Goal: Book appointment/travel/reservation: Book appointment/travel/reservation

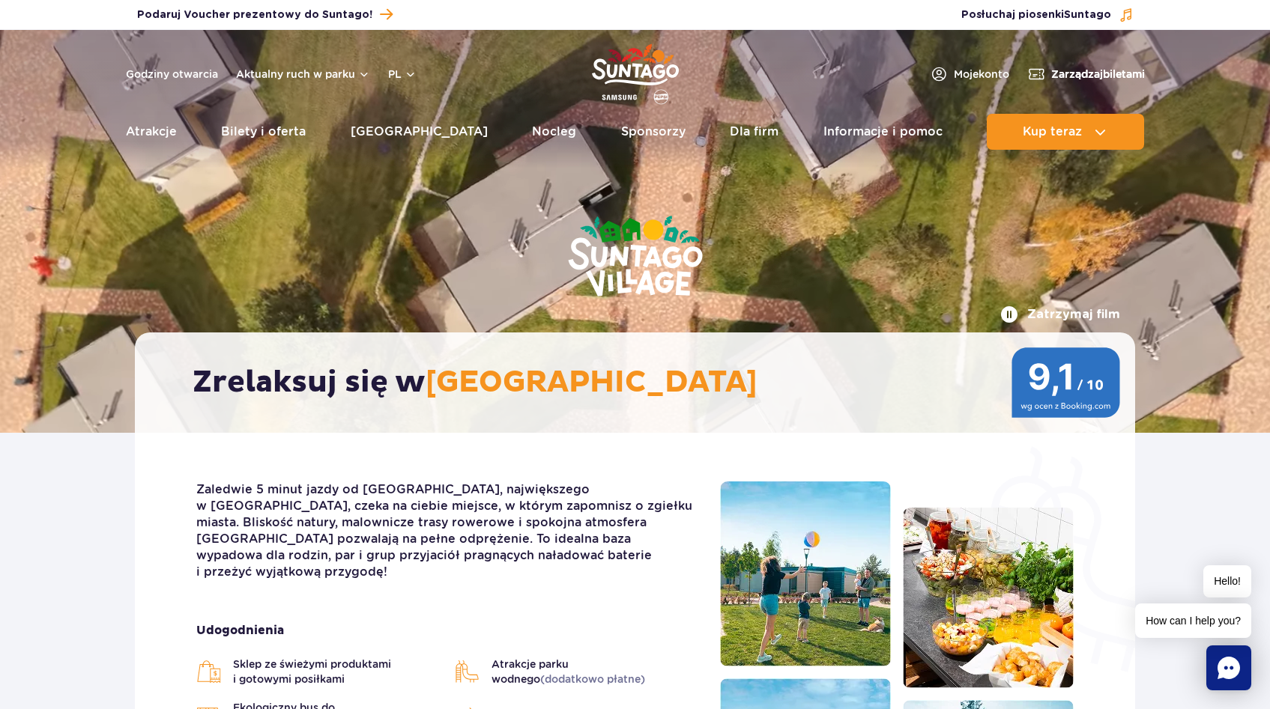
click at [1102, 67] on span "Zarządzaj biletami" at bounding box center [1098, 74] width 94 height 15
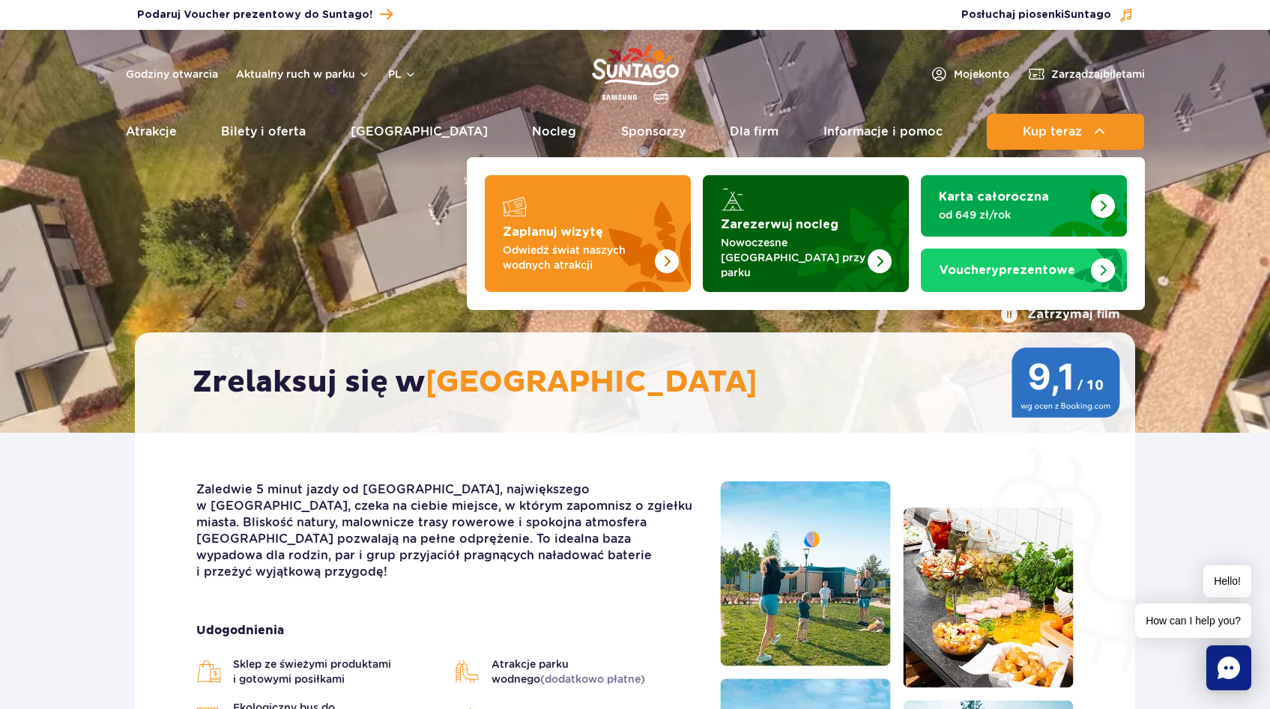
click at [816, 241] on p "Nowoczesne [GEOGRAPHIC_DATA] przy parku" at bounding box center [794, 257] width 146 height 45
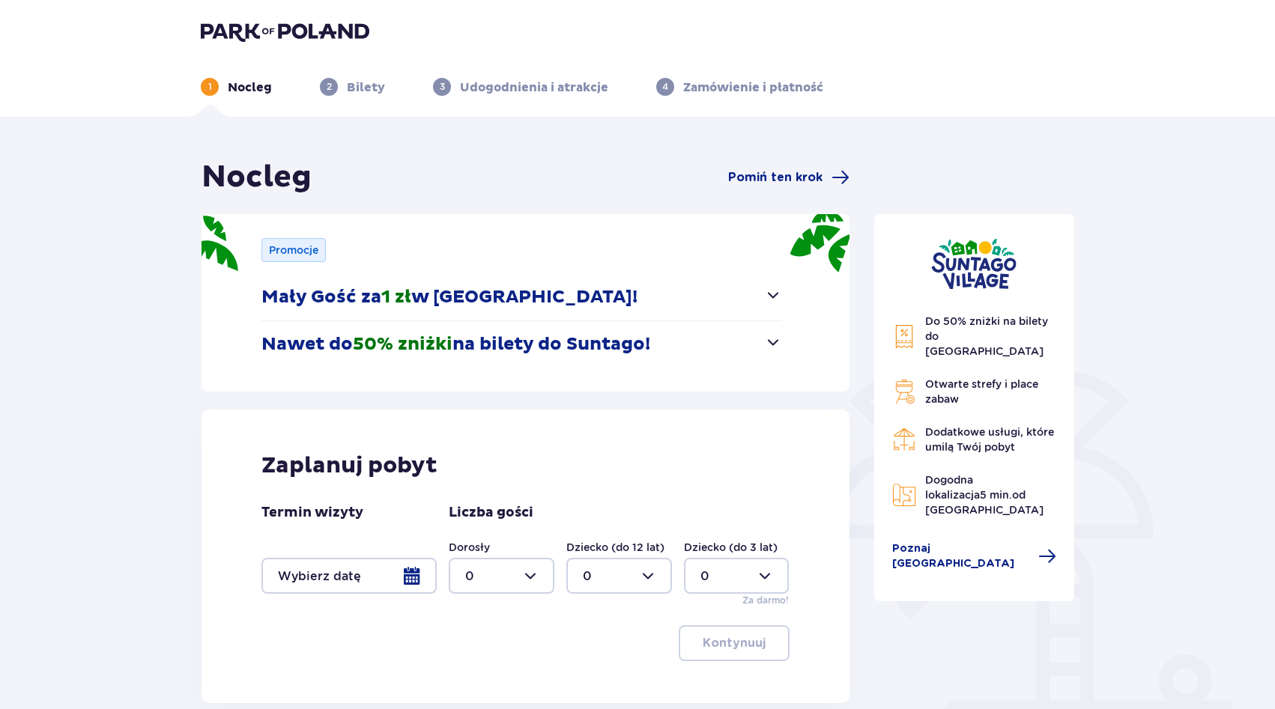
scroll to position [123, 0]
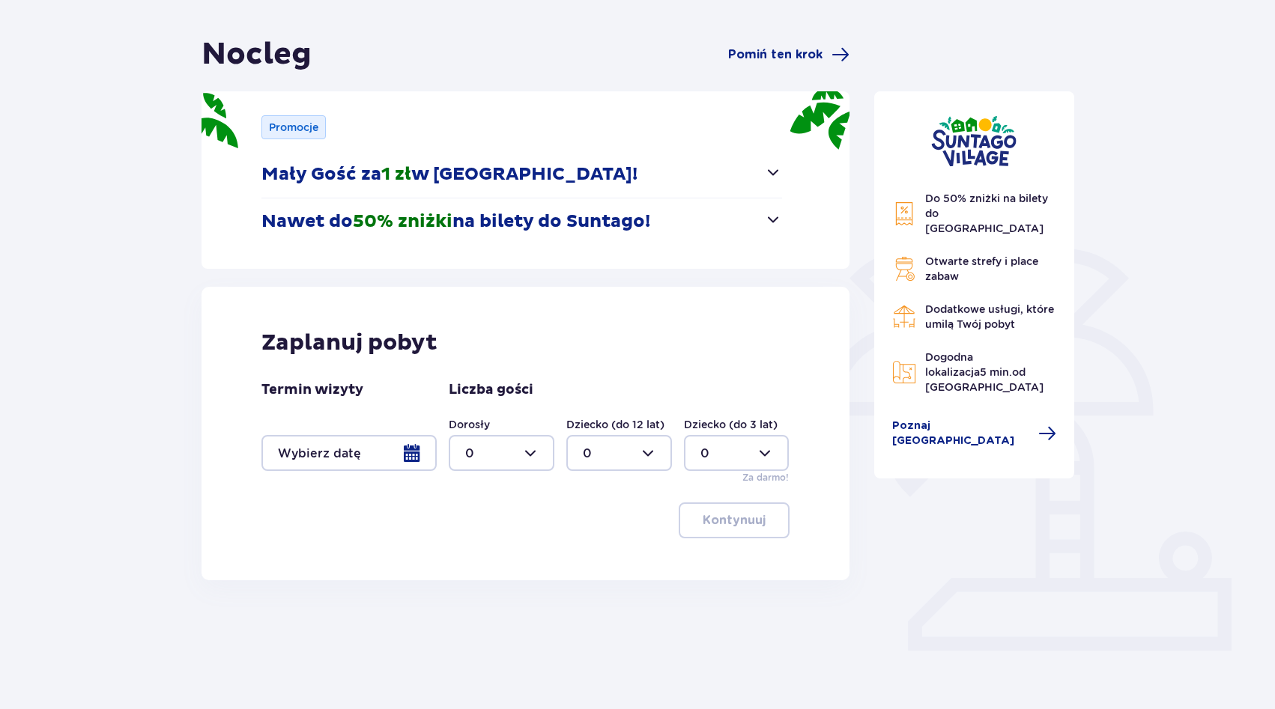
click at [408, 463] on div at bounding box center [348, 453] width 175 height 36
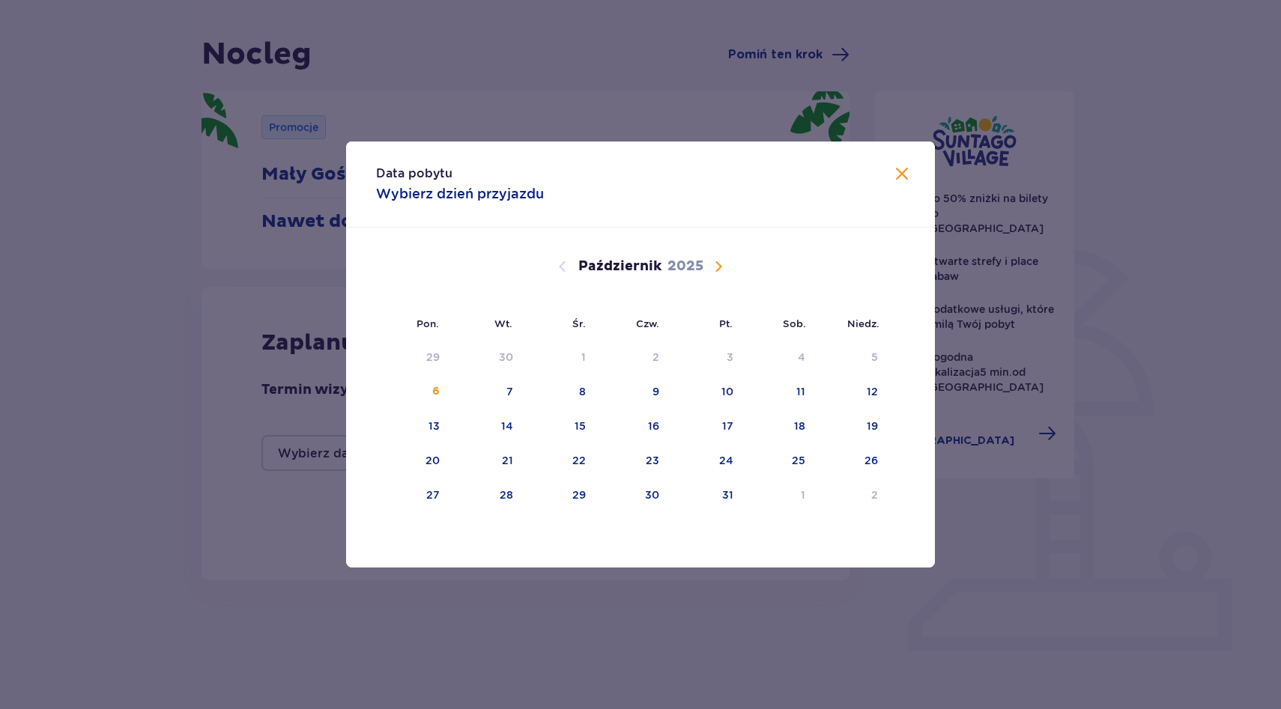
click at [723, 266] on span "Następny miesiąc" at bounding box center [718, 267] width 18 height 18
click at [557, 267] on span "Poprzedni miesiąc" at bounding box center [563, 267] width 18 height 18
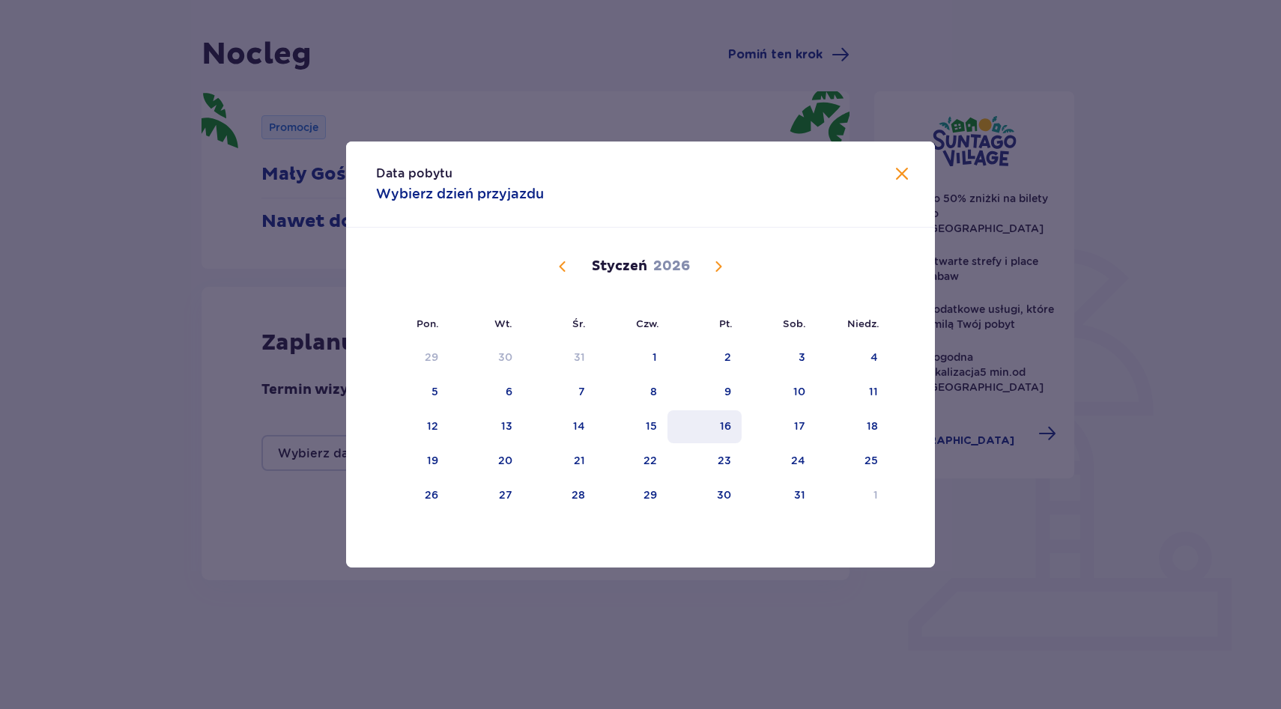
click at [724, 427] on div "16" at bounding box center [725, 426] width 11 height 15
click at [860, 429] on div "18" at bounding box center [852, 427] width 73 height 33
type input "16.01.26 - 18.01.26"
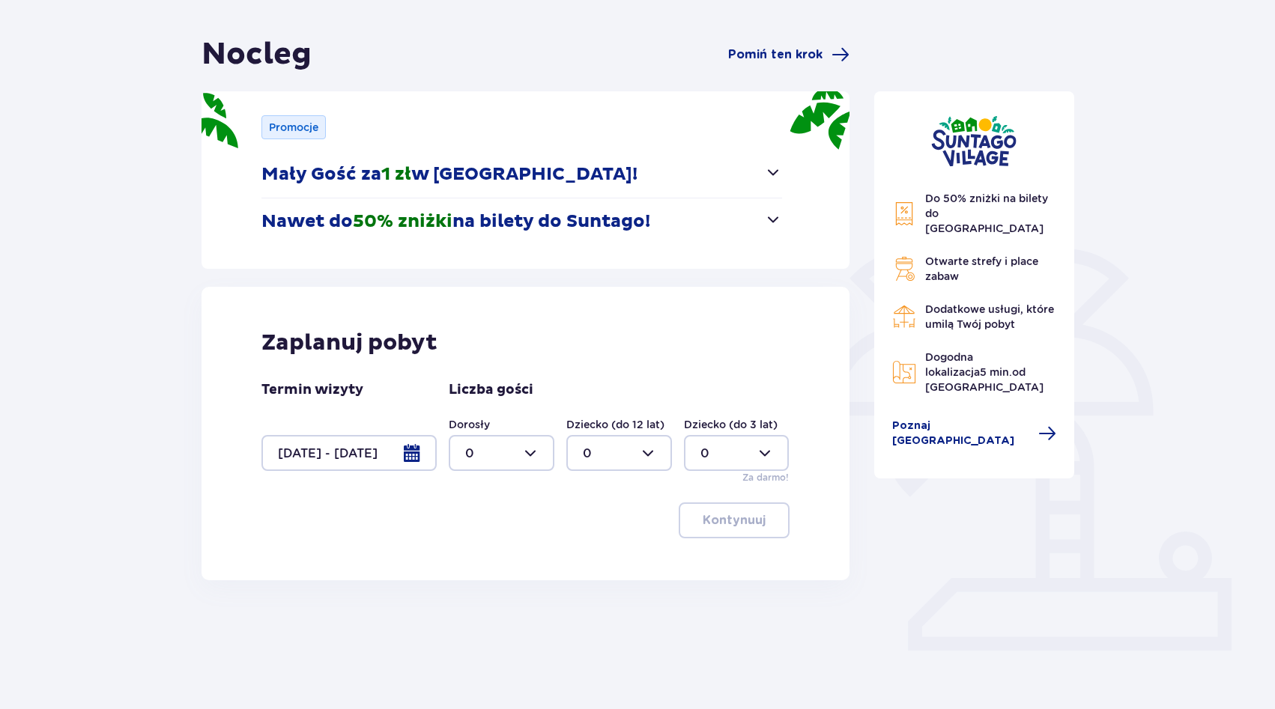
click at [548, 452] on div at bounding box center [502, 453] width 106 height 36
click at [487, 599] on div "4" at bounding box center [501, 605] width 73 height 16
type input "4"
click at [736, 516] on p "Kontynuuj" at bounding box center [734, 520] width 63 height 16
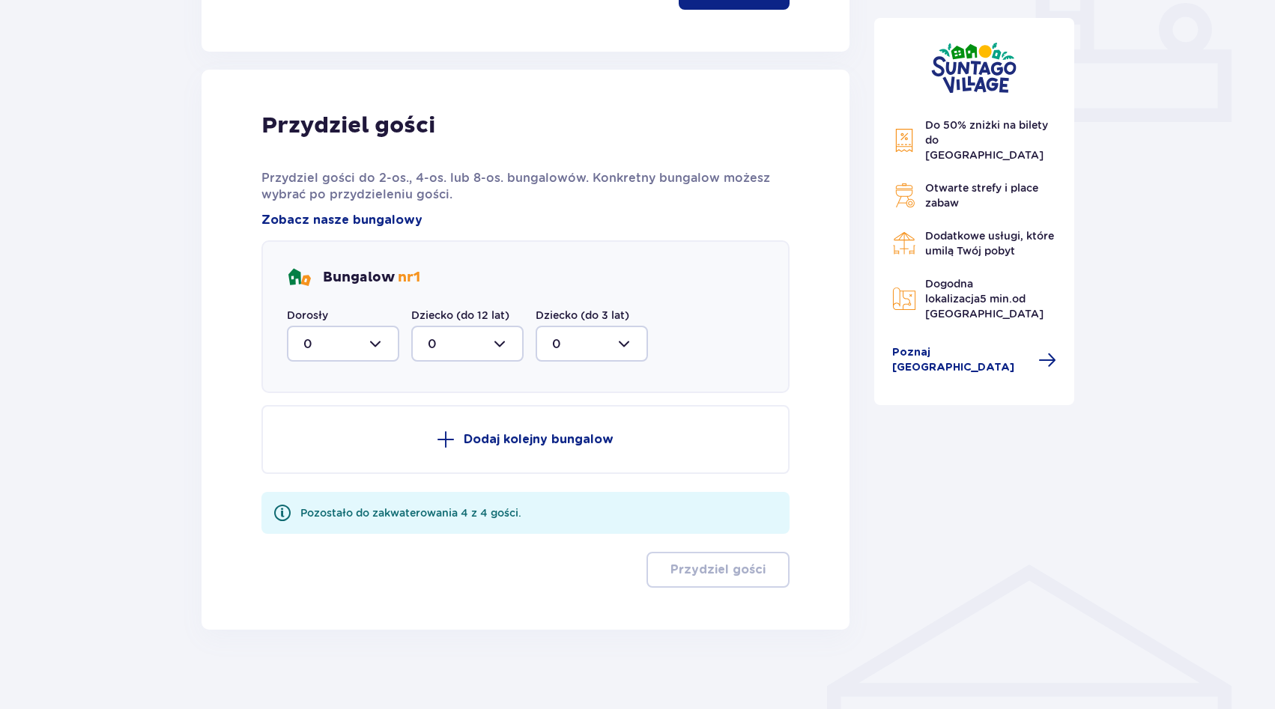
scroll to position [662, 0]
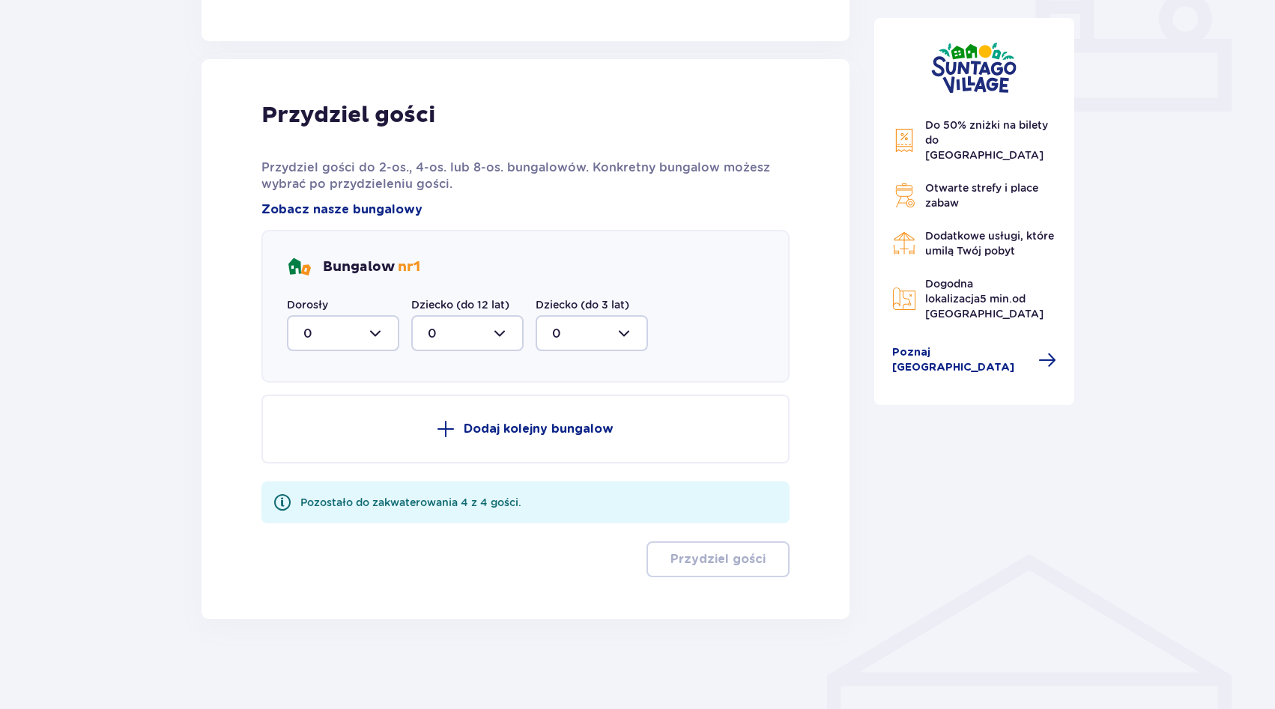
click at [367, 345] on div at bounding box center [343, 333] width 112 height 36
click at [335, 474] on div "4" at bounding box center [342, 479] width 79 height 16
type input "4"
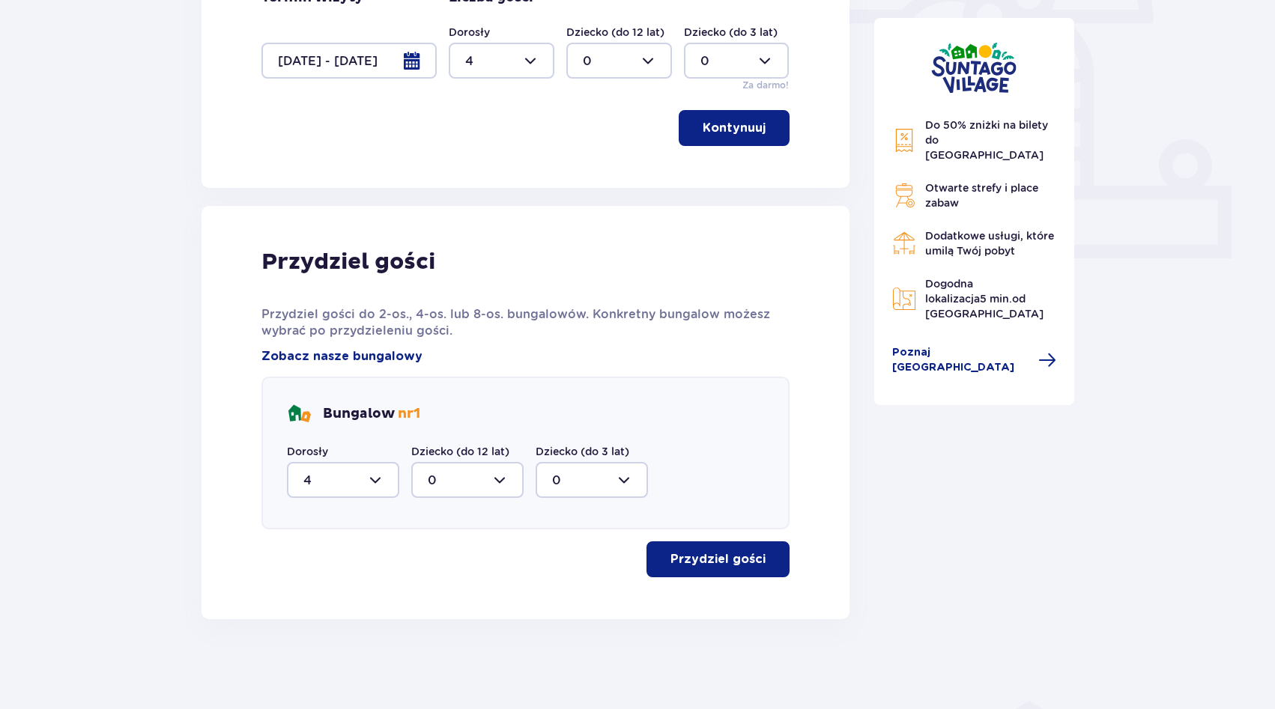
click at [716, 558] on p "Przydziel gości" at bounding box center [718, 559] width 95 height 16
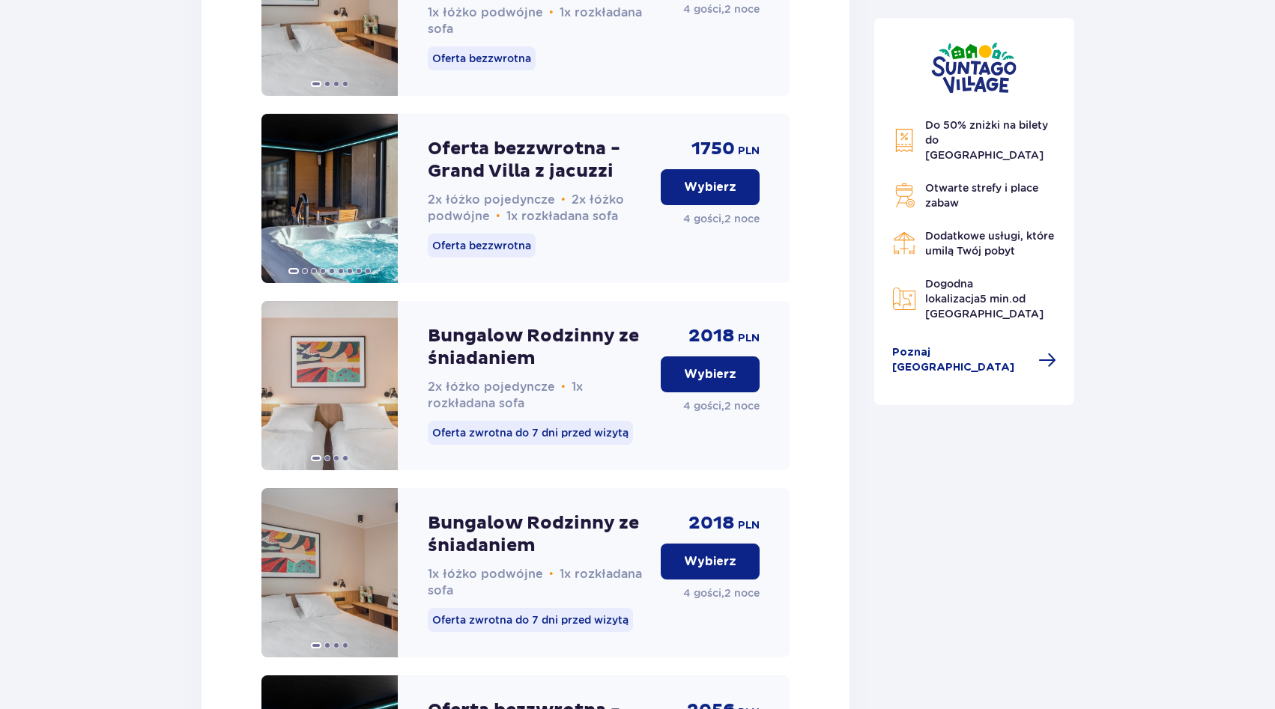
scroll to position [2348, 0]
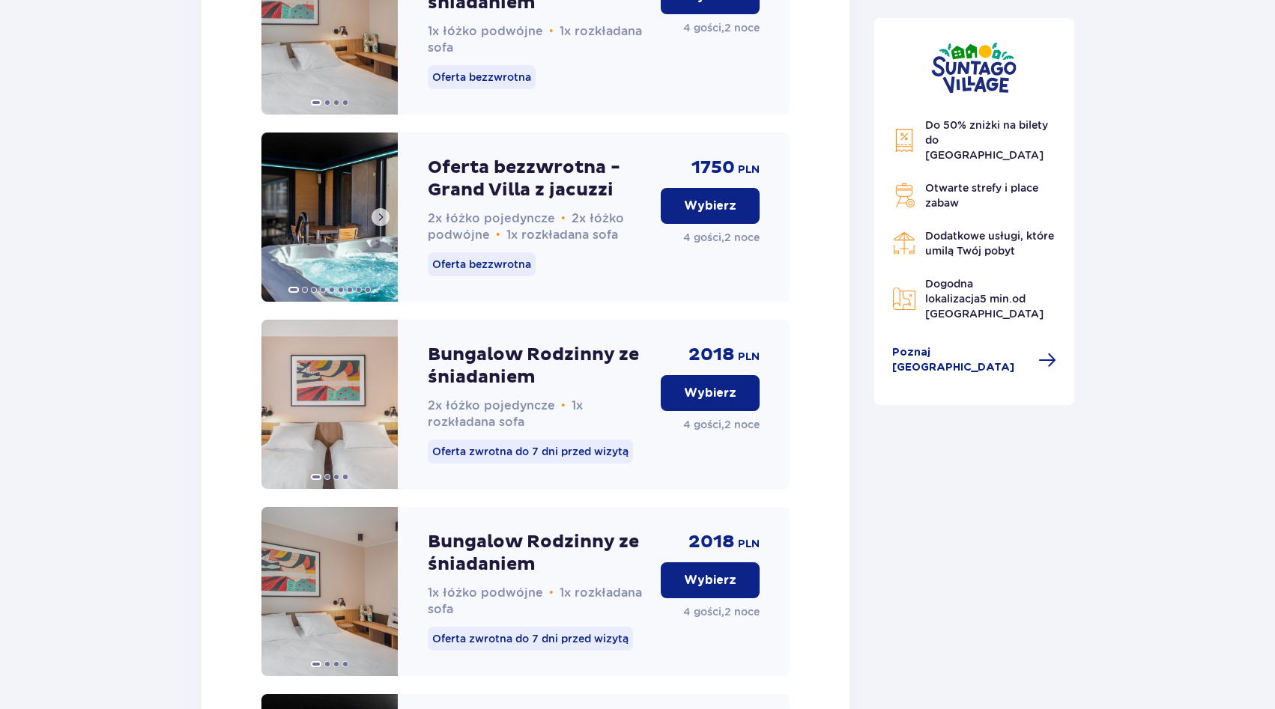
click at [385, 223] on span at bounding box center [381, 217] width 12 height 12
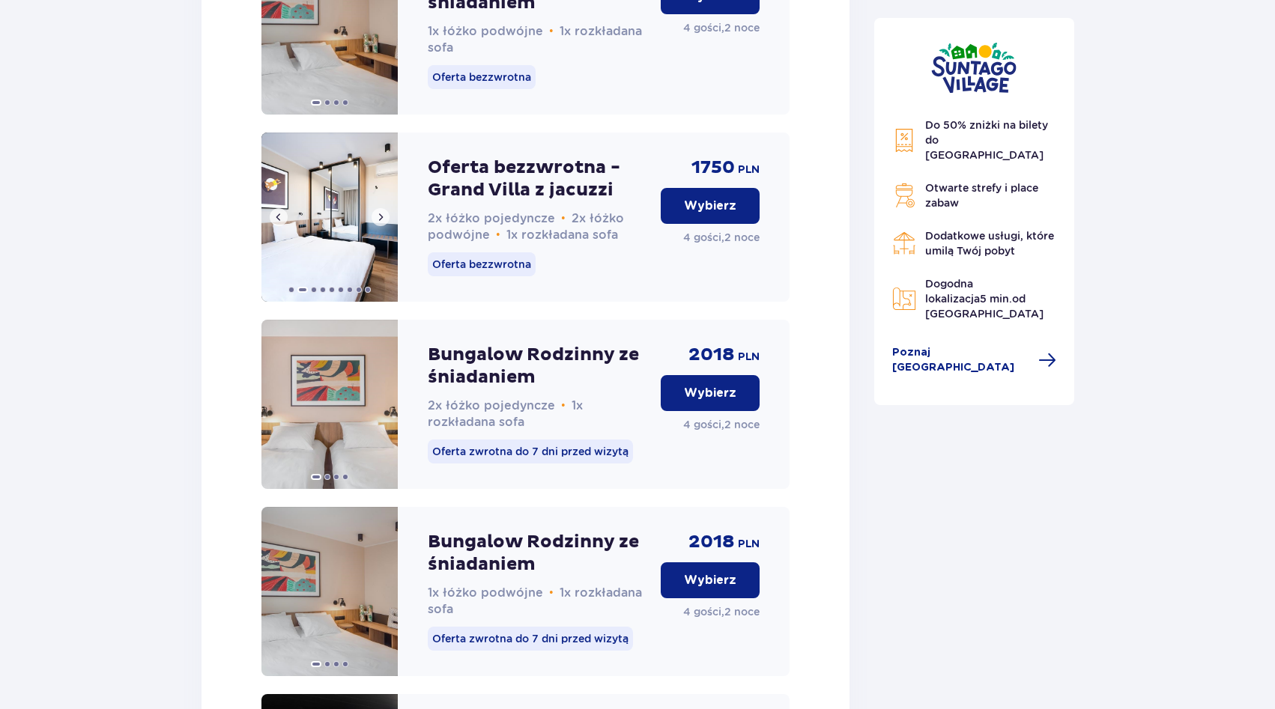
click at [385, 223] on span at bounding box center [381, 217] width 12 height 12
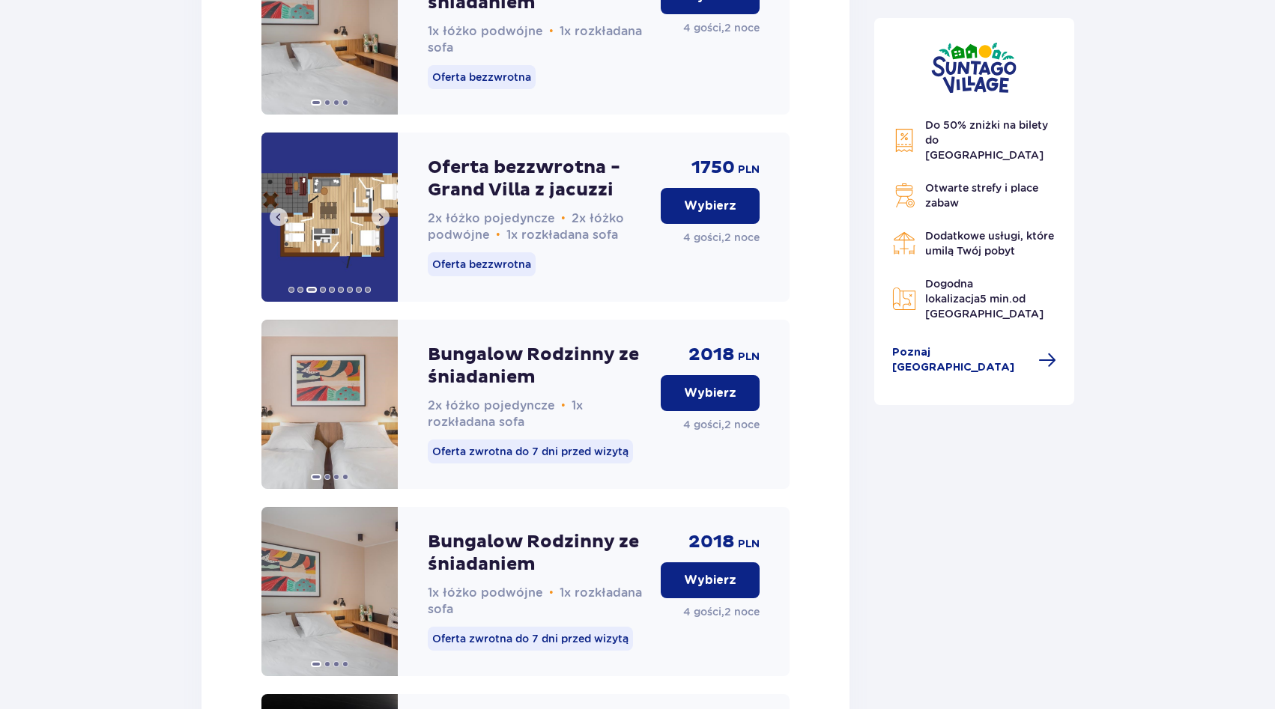
click at [385, 223] on span at bounding box center [381, 217] width 12 height 12
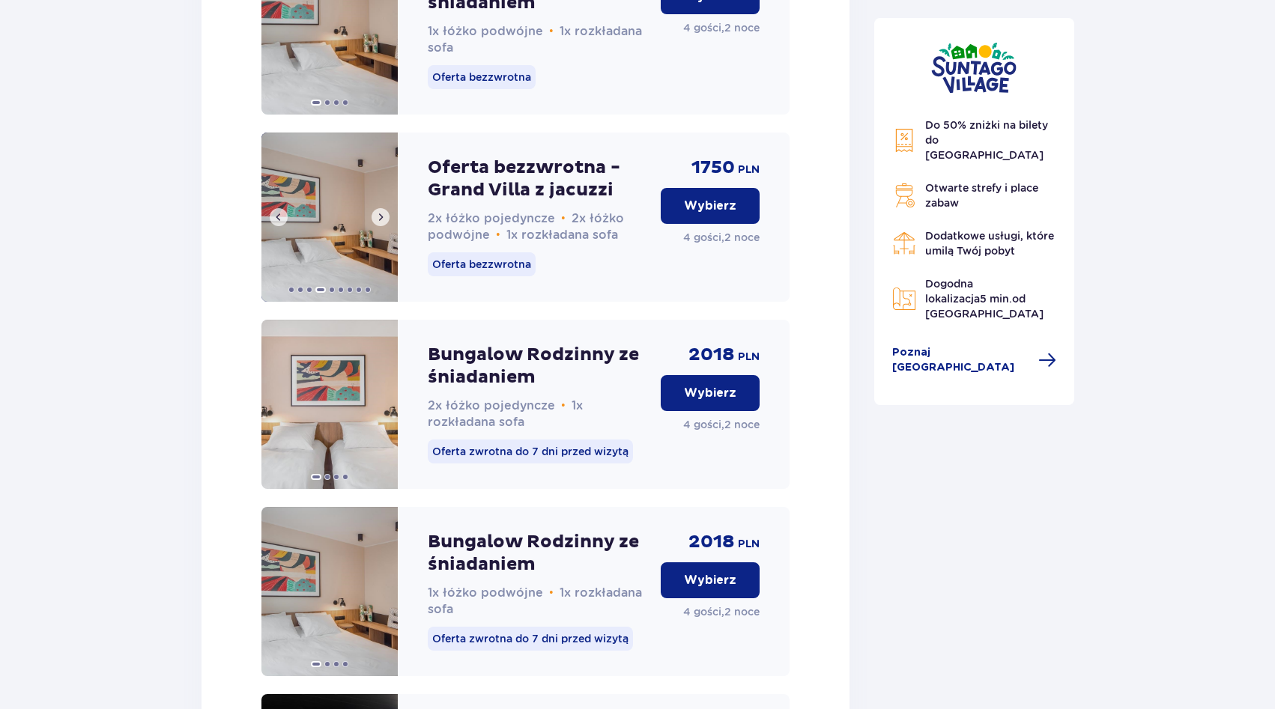
click at [385, 223] on span at bounding box center [381, 217] width 12 height 12
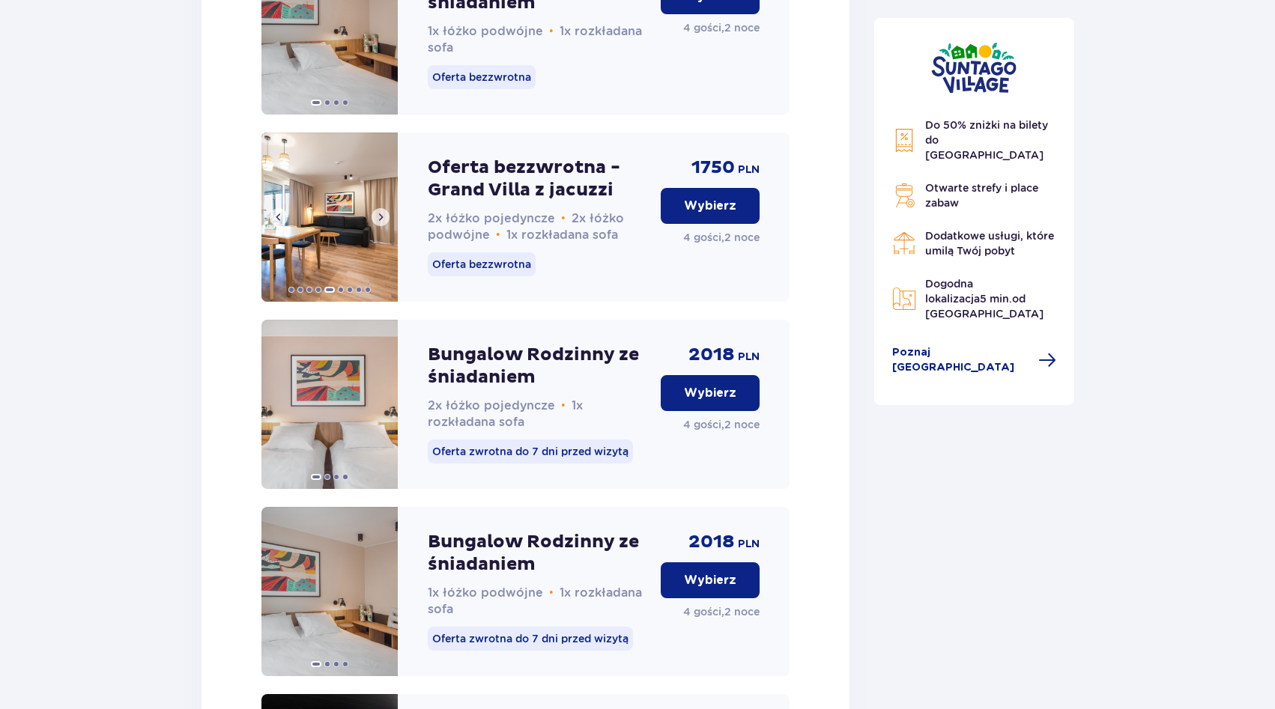
click at [385, 223] on span at bounding box center [381, 217] width 12 height 12
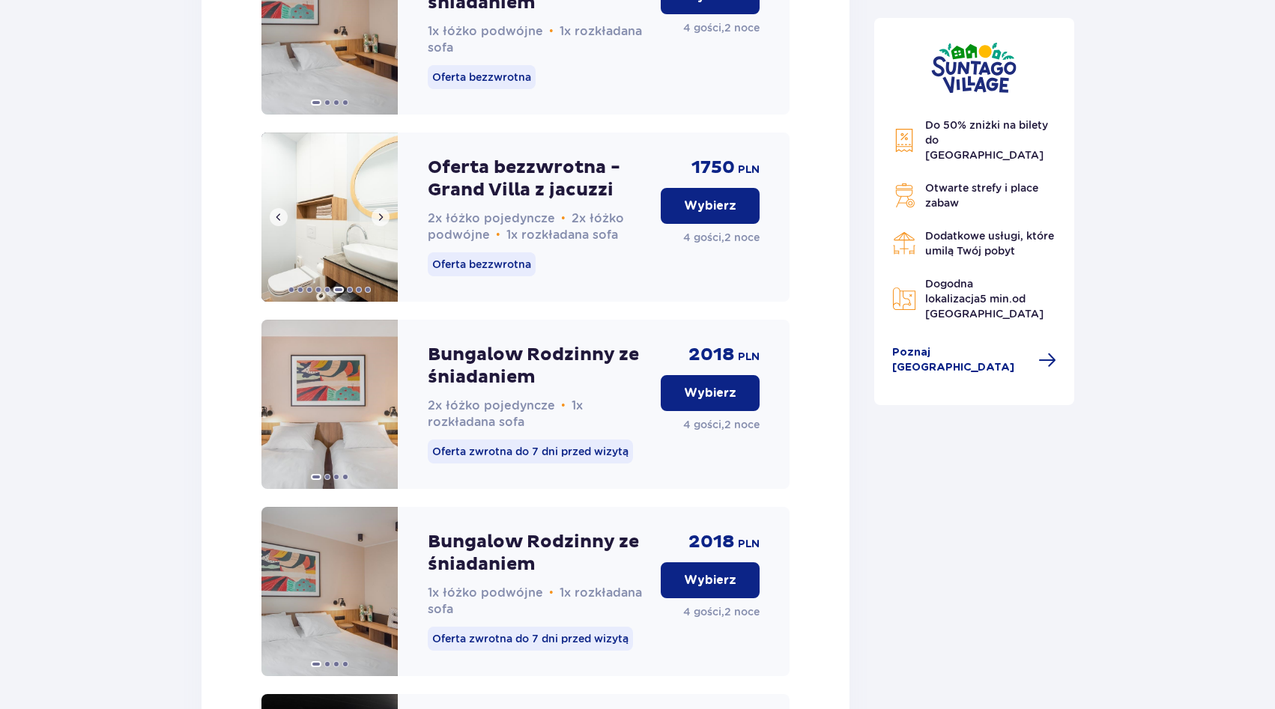
click at [385, 223] on span at bounding box center [381, 217] width 12 height 12
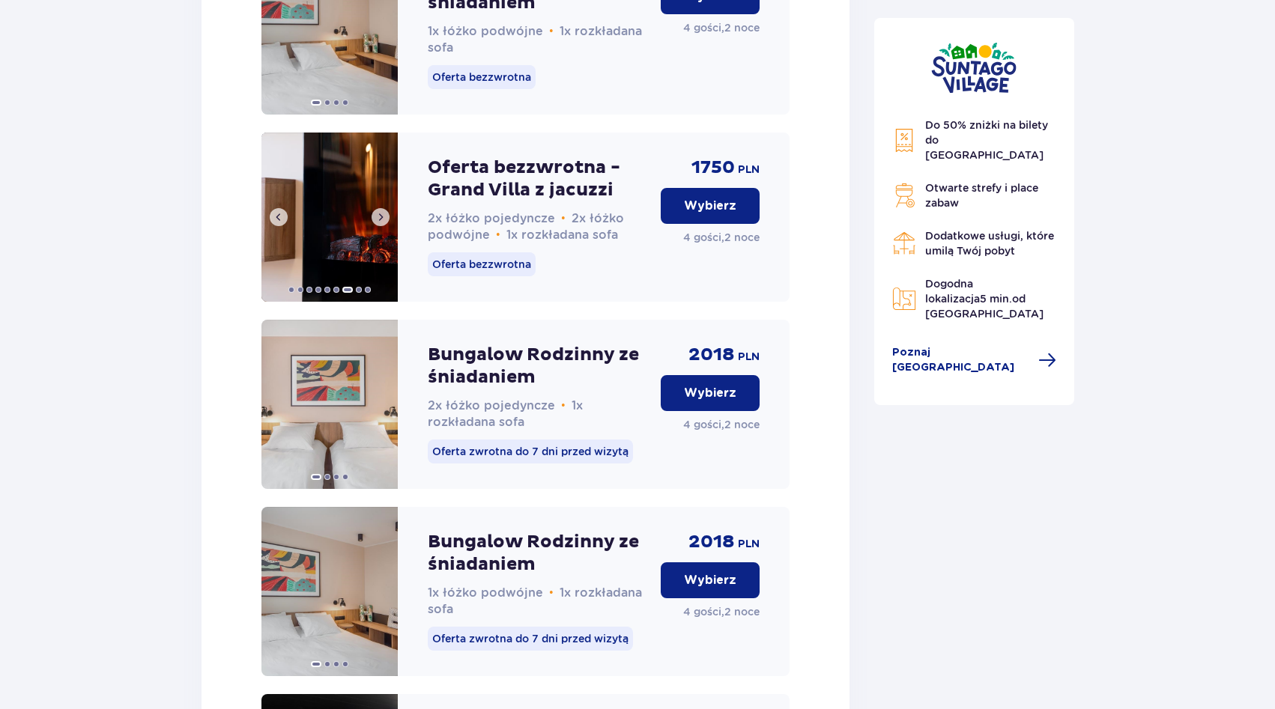
click at [385, 223] on span at bounding box center [381, 217] width 12 height 12
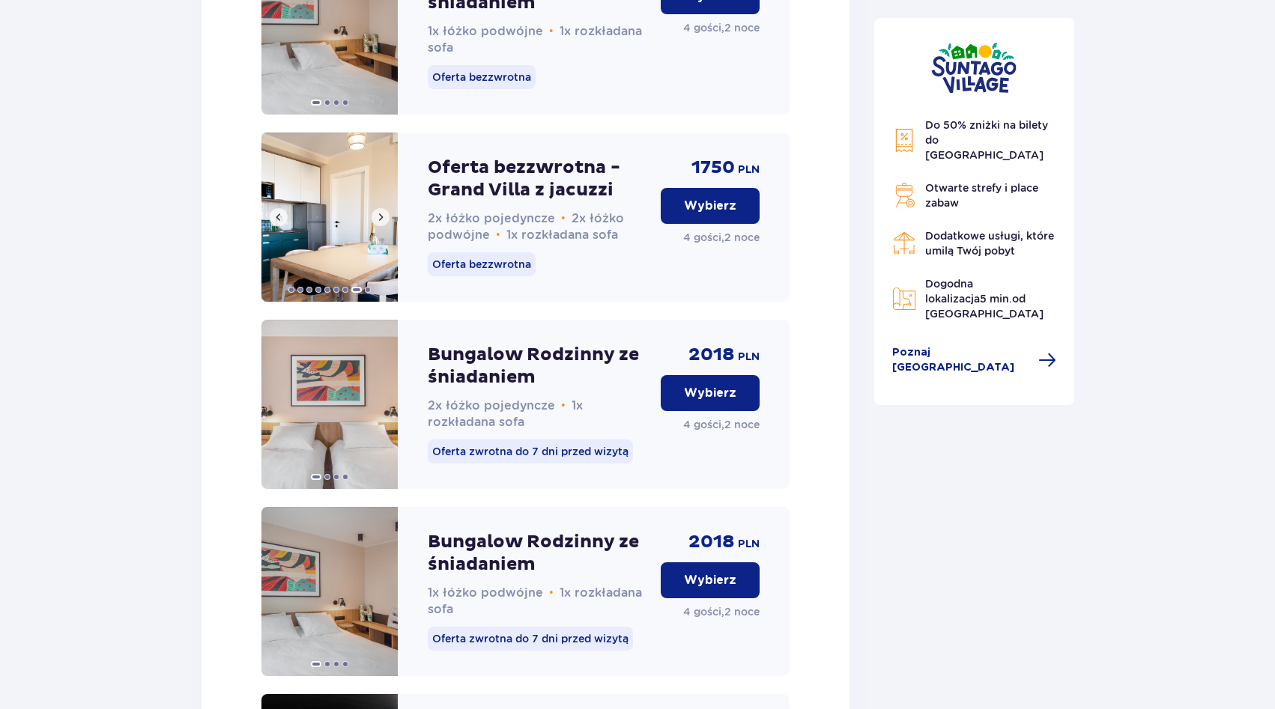
click at [385, 223] on span at bounding box center [381, 217] width 12 height 12
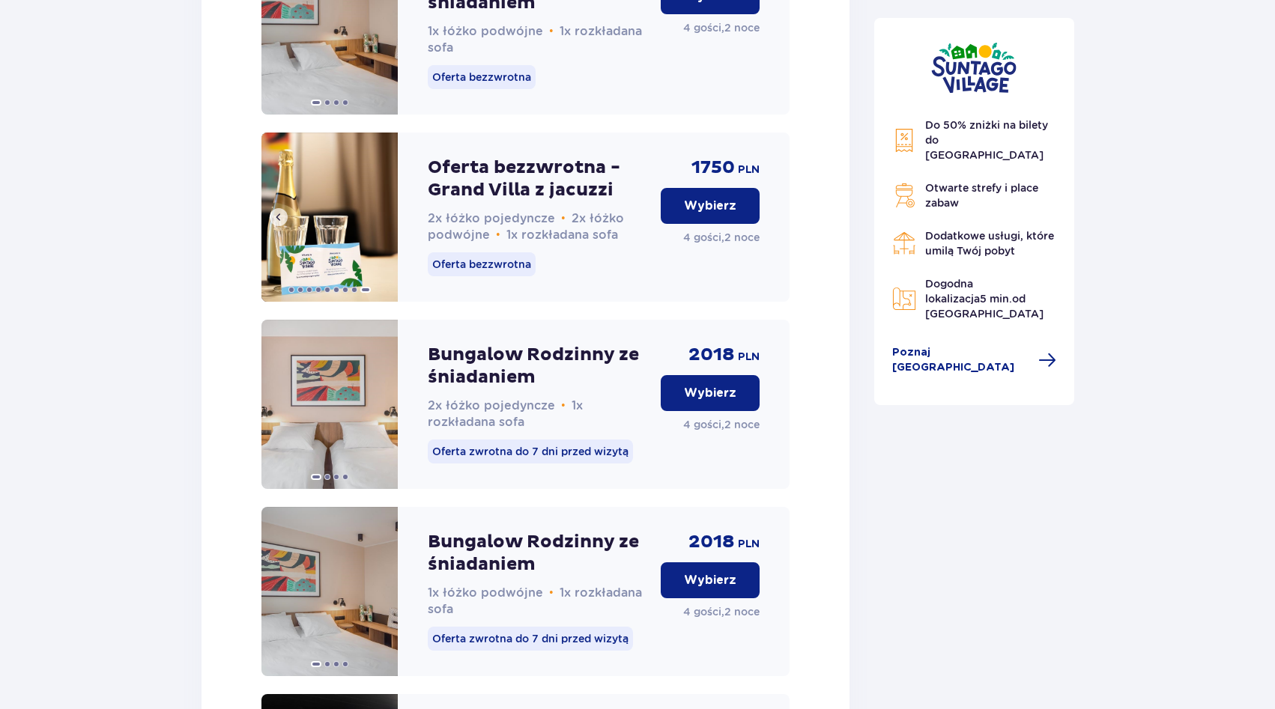
click at [385, 236] on img at bounding box center [329, 217] width 136 height 169
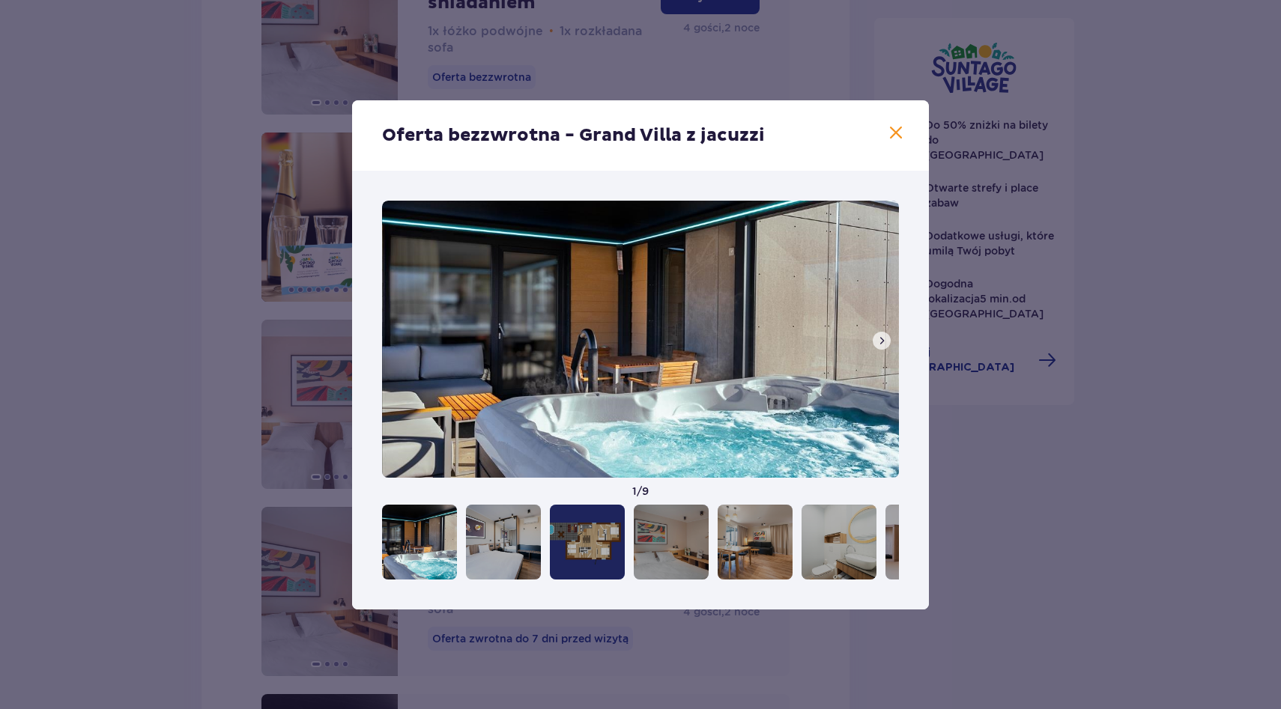
click at [158, 308] on div "Oferta bezzwrotna - Grand Villa z jacuzzi 1 / 9" at bounding box center [640, 354] width 1281 height 709
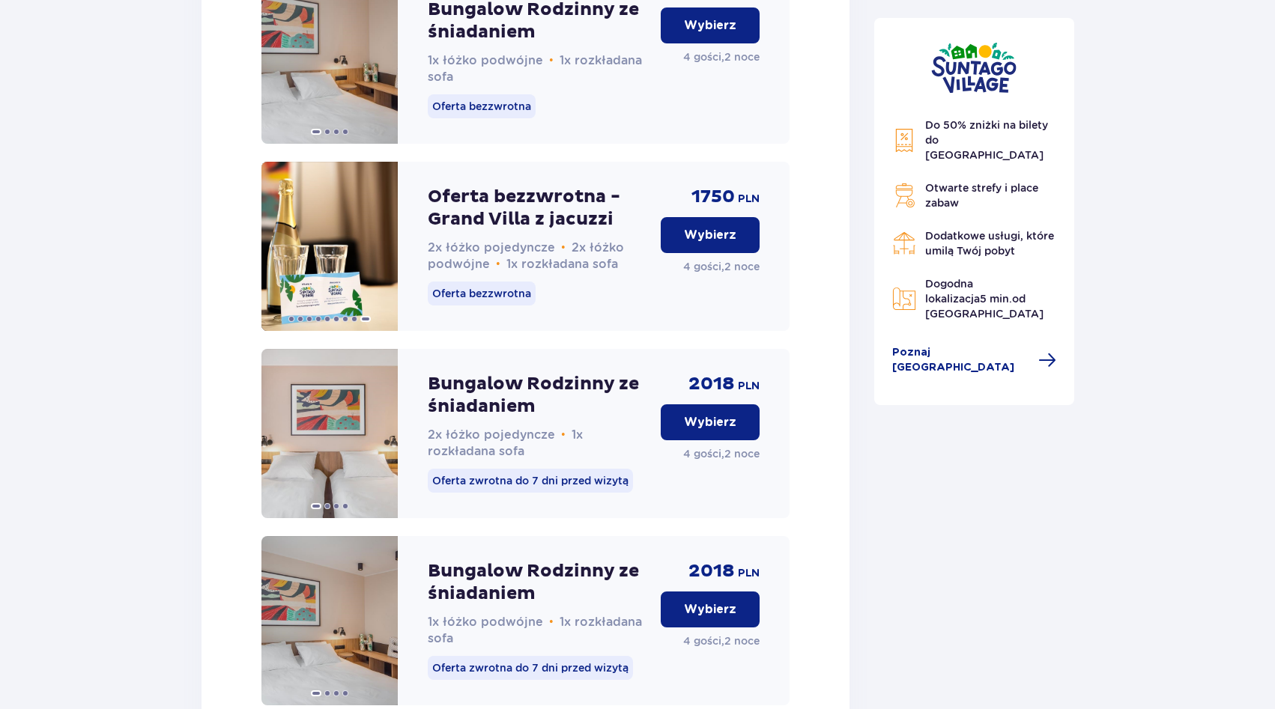
scroll to position [2119, 0]
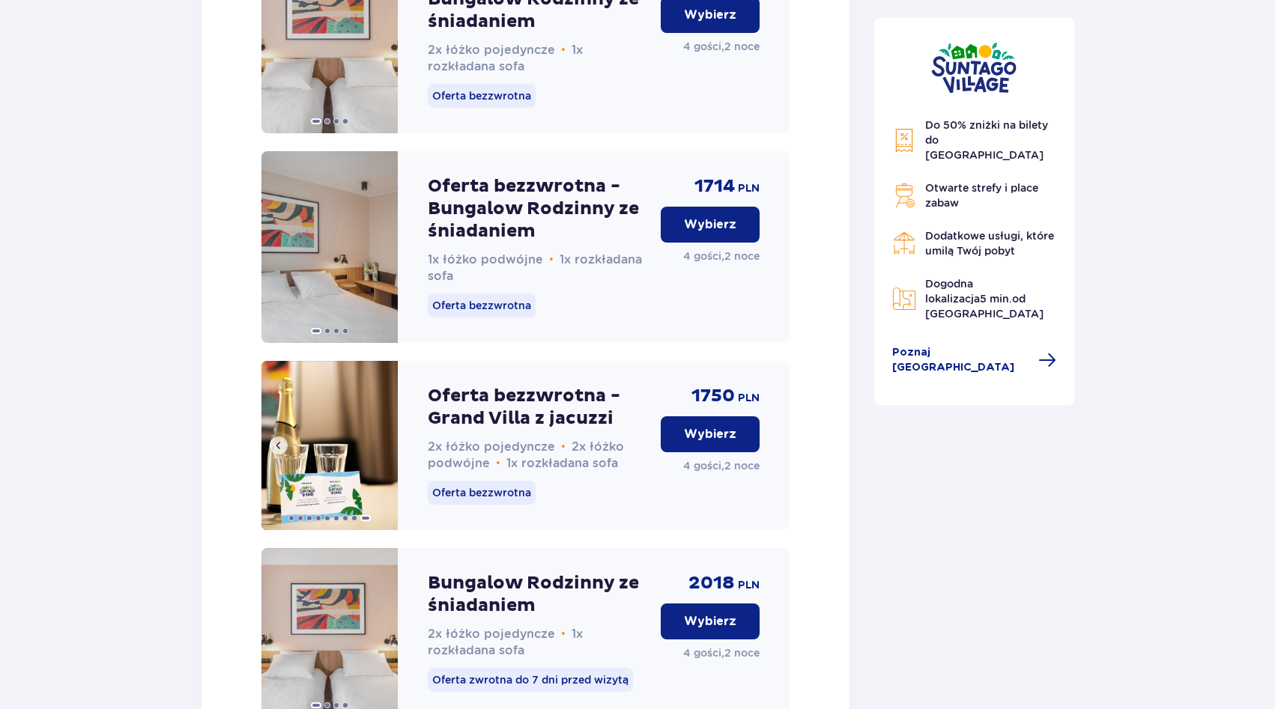
click at [323, 444] on img at bounding box center [329, 445] width 136 height 169
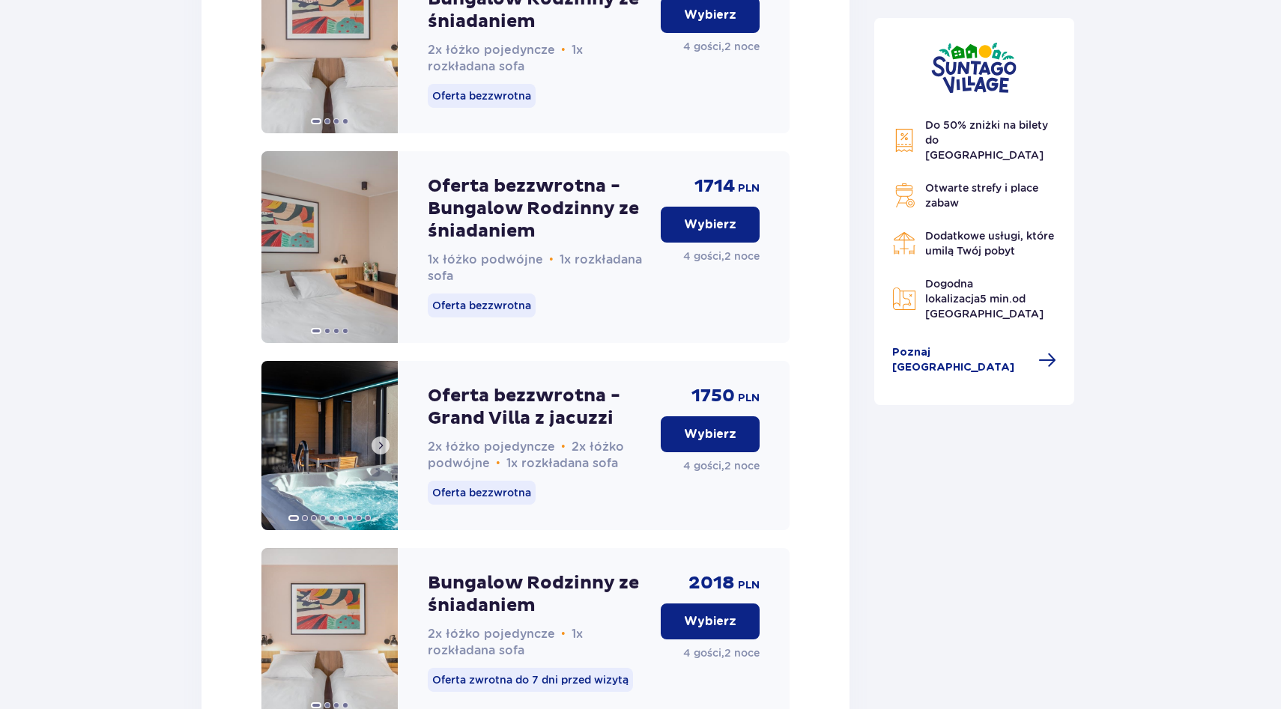
click at [348, 441] on img at bounding box center [329, 445] width 136 height 169
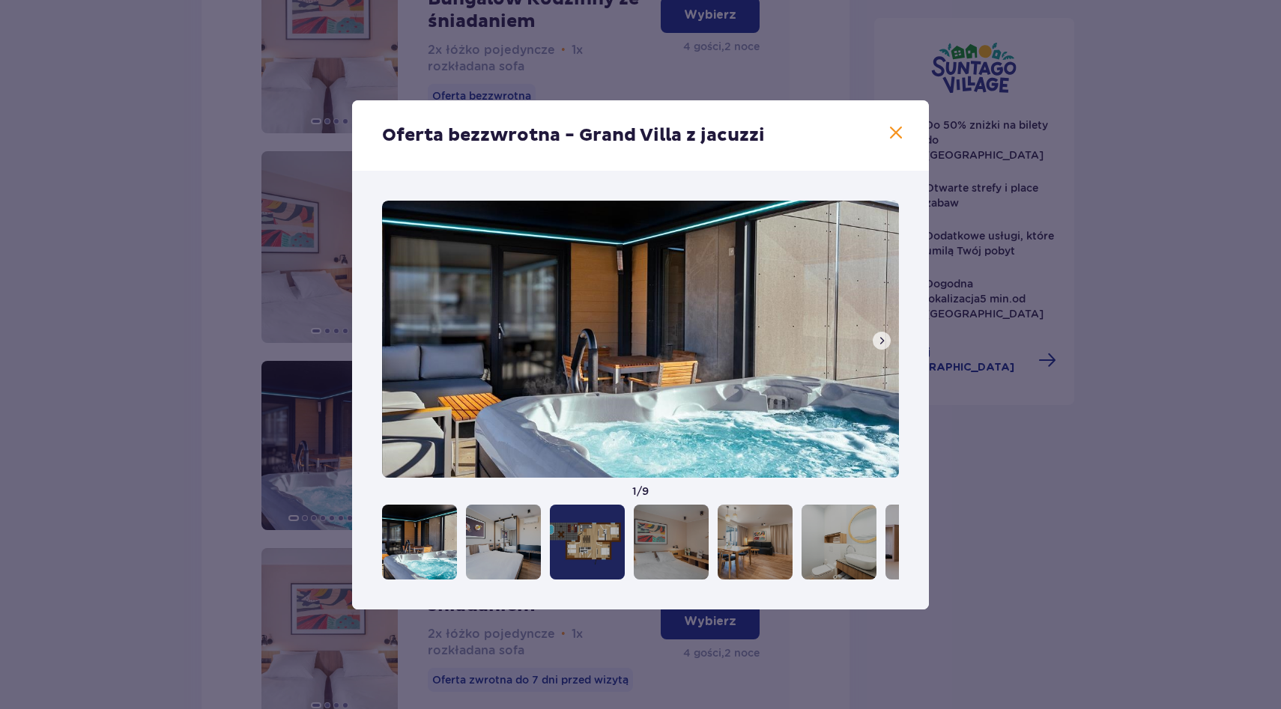
click at [886, 333] on button at bounding box center [882, 341] width 18 height 18
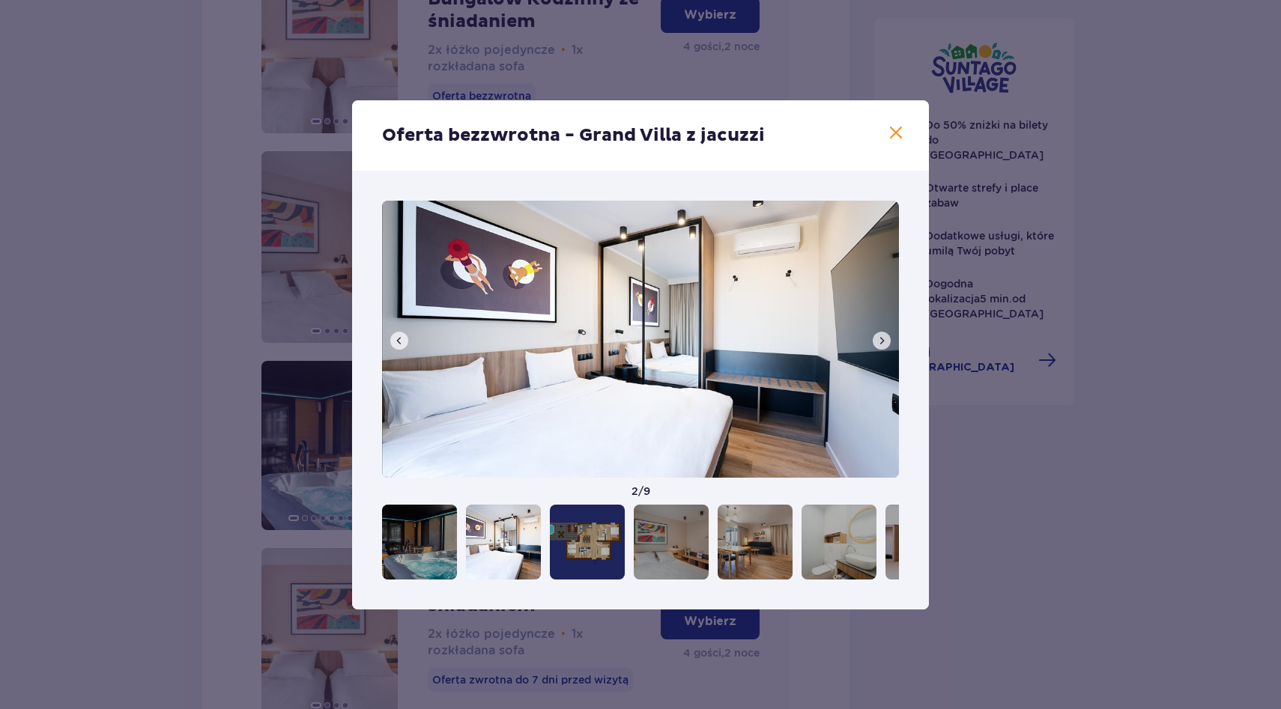
click at [886, 333] on button at bounding box center [882, 341] width 18 height 18
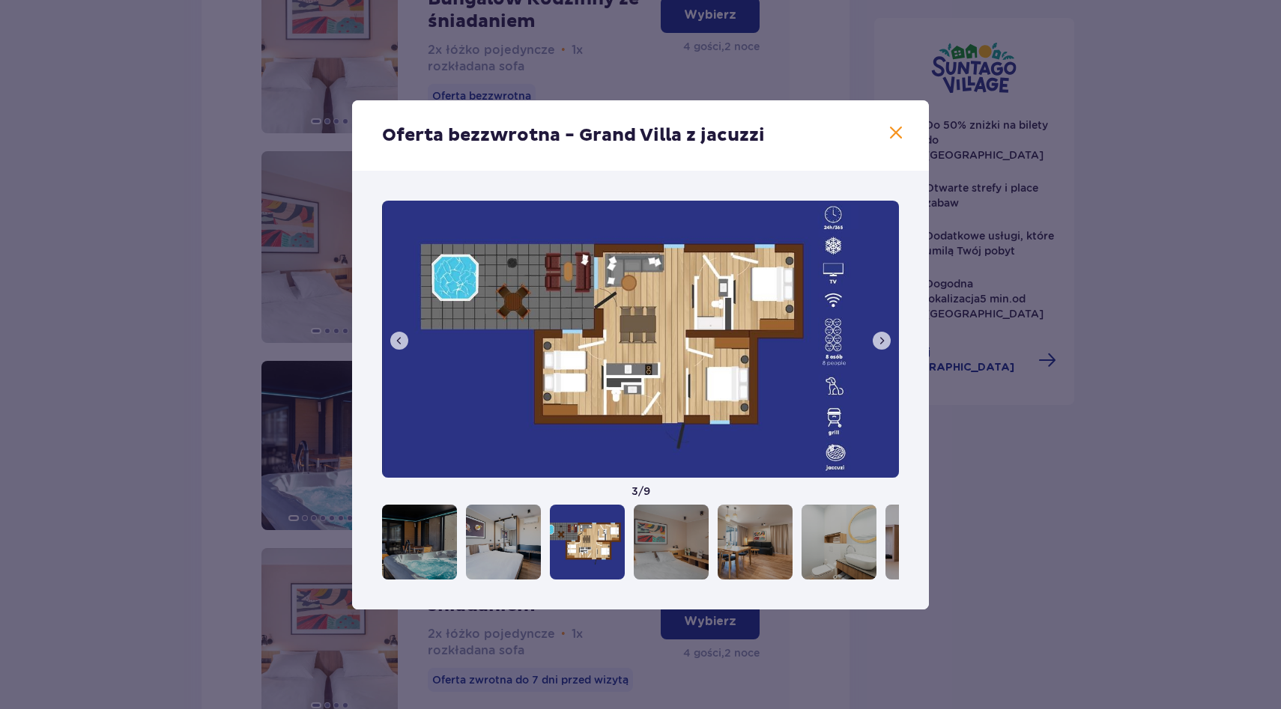
click at [886, 333] on button at bounding box center [882, 341] width 18 height 18
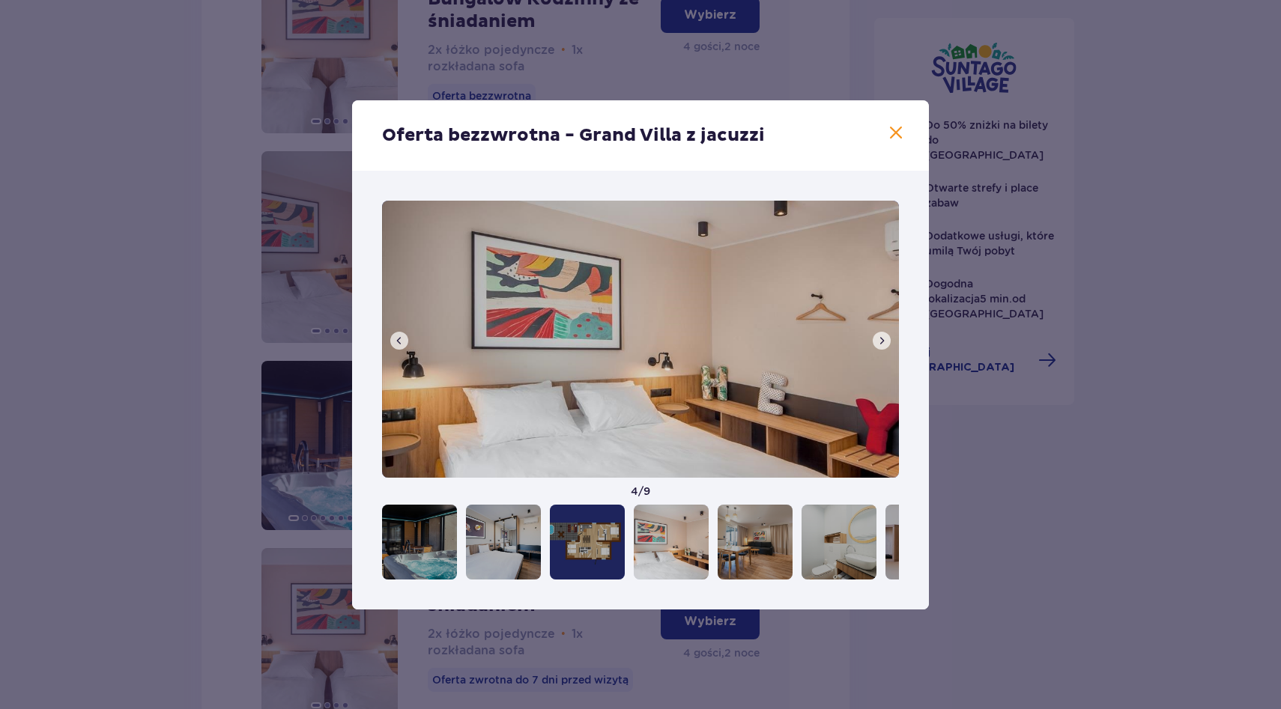
click at [886, 333] on button at bounding box center [882, 341] width 18 height 18
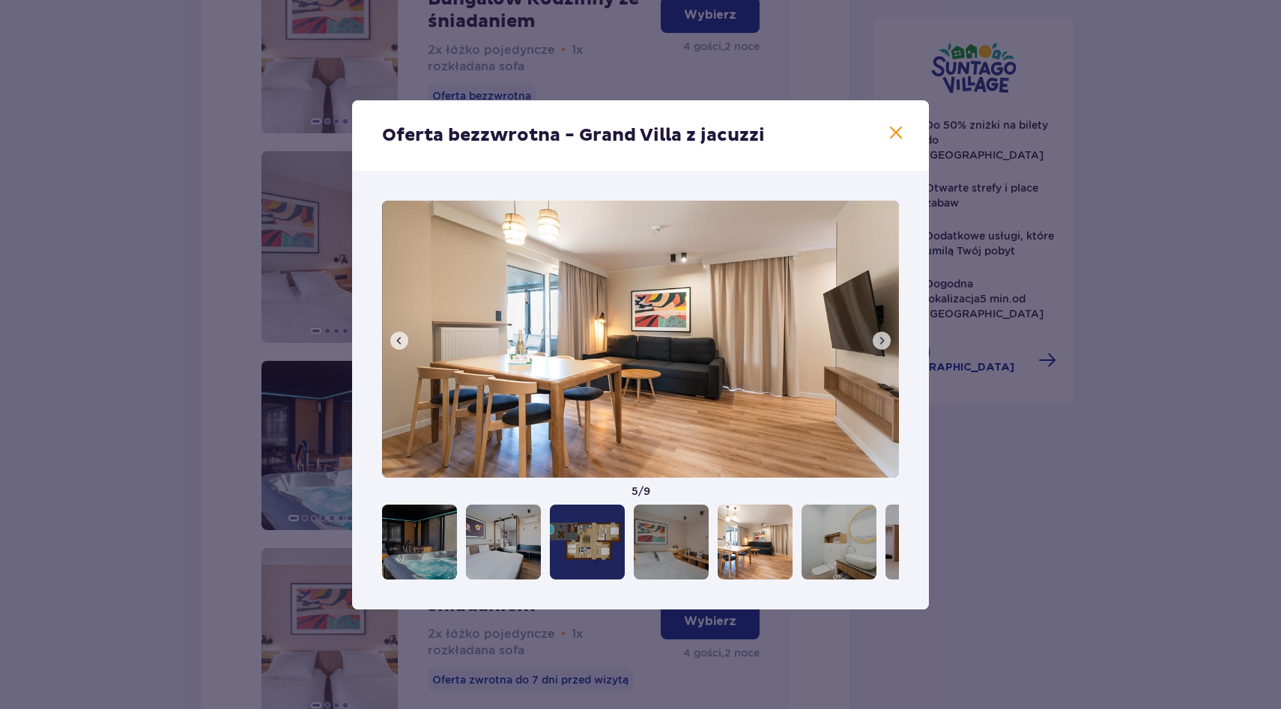
click at [886, 333] on button at bounding box center [882, 341] width 18 height 18
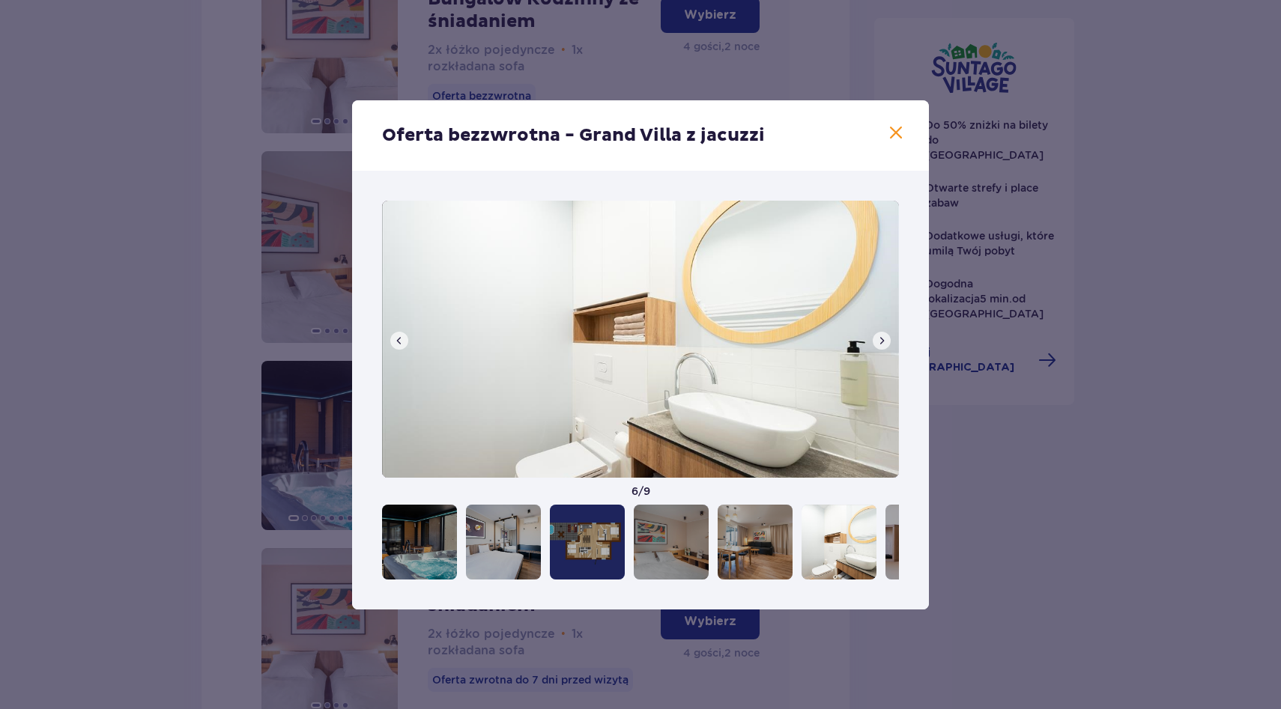
click at [886, 333] on button at bounding box center [882, 341] width 18 height 18
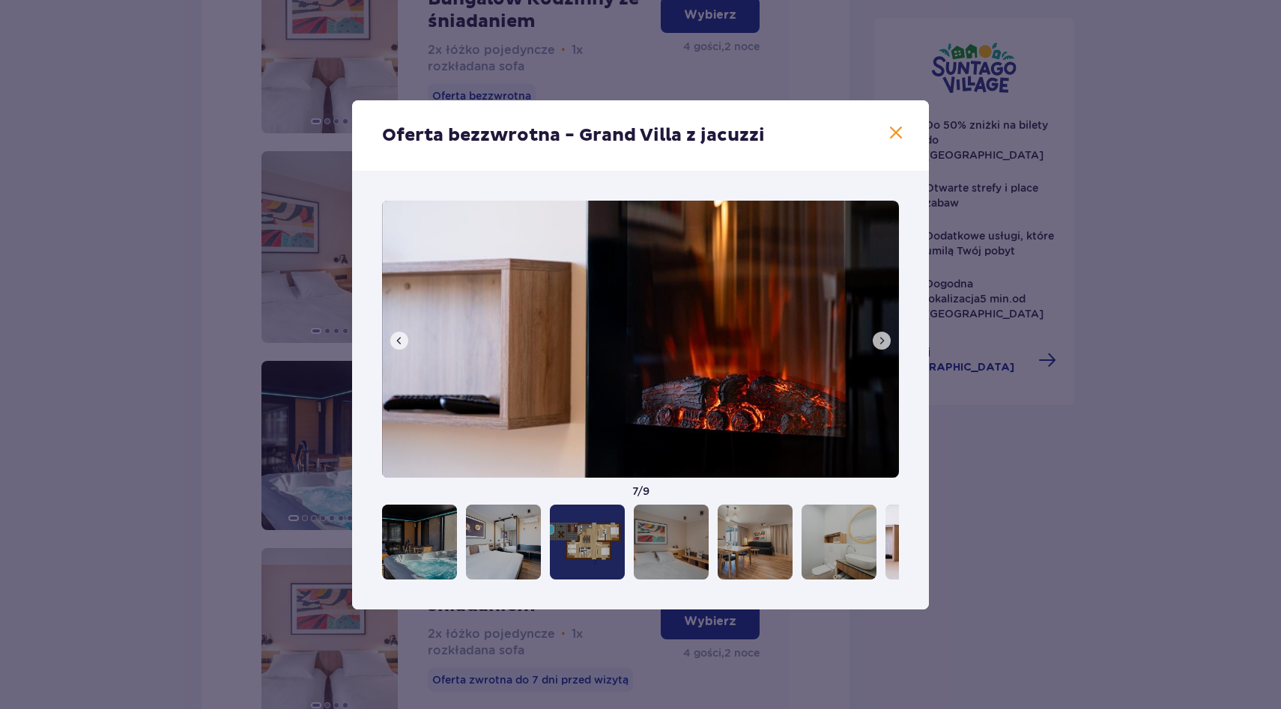
click at [886, 333] on button at bounding box center [882, 341] width 18 height 18
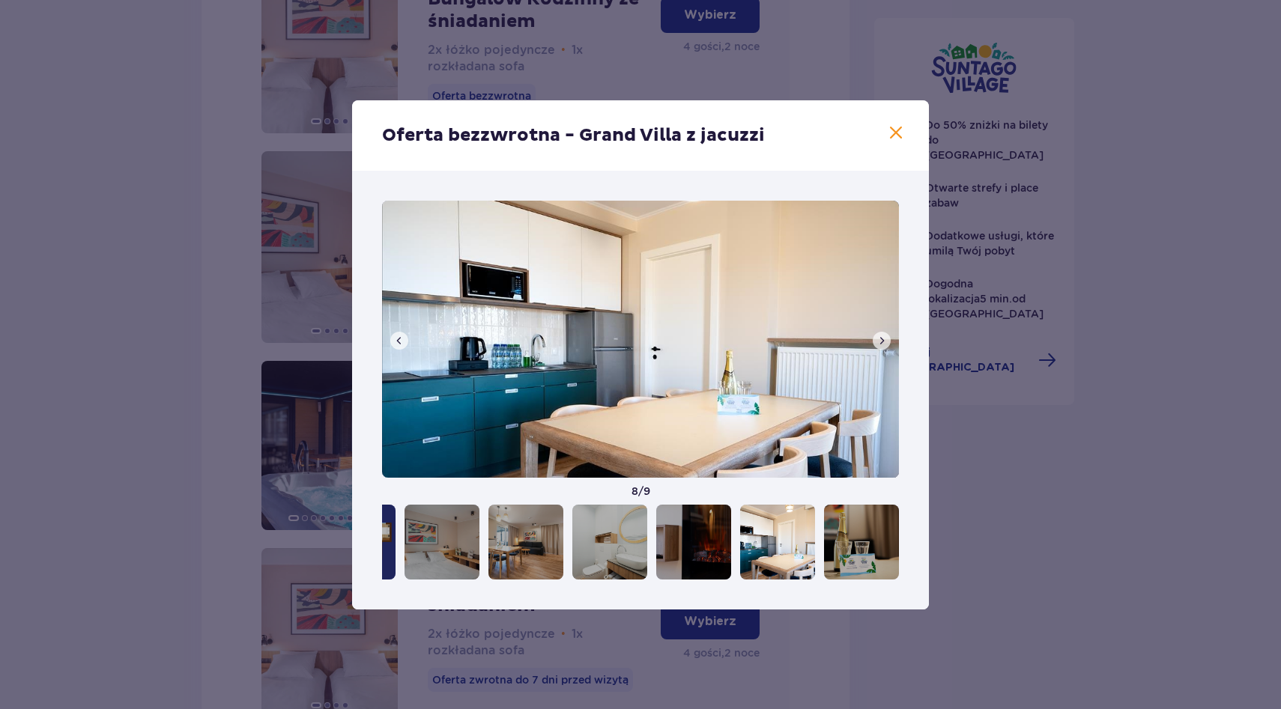
click at [886, 333] on button at bounding box center [882, 341] width 18 height 18
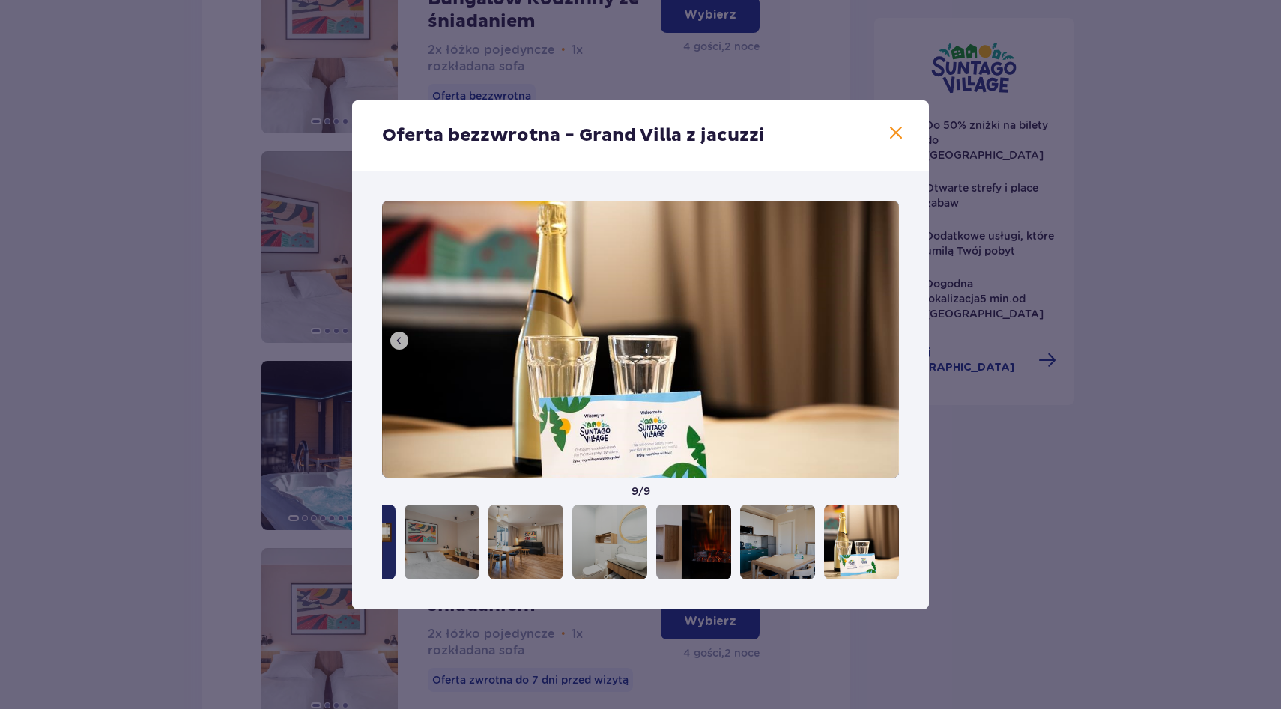
click at [886, 333] on img at bounding box center [640, 339] width 517 height 277
click at [894, 133] on span at bounding box center [896, 133] width 18 height 18
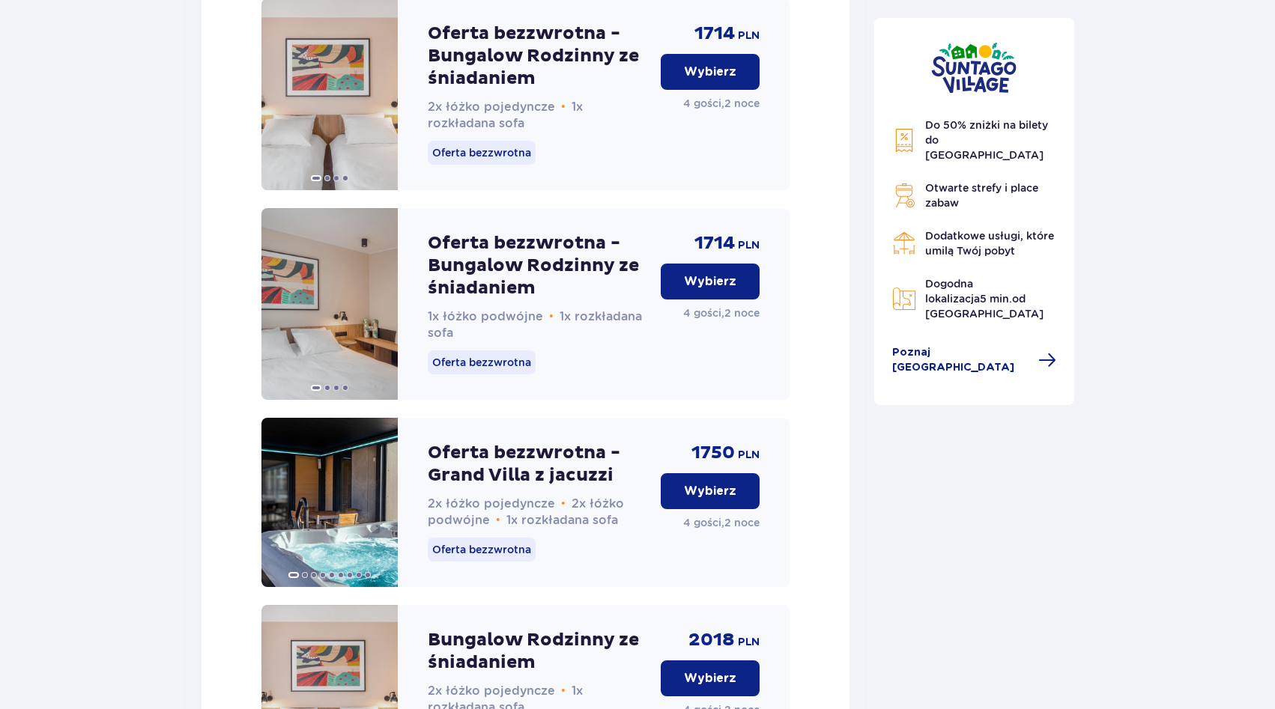
scroll to position [2112, 0]
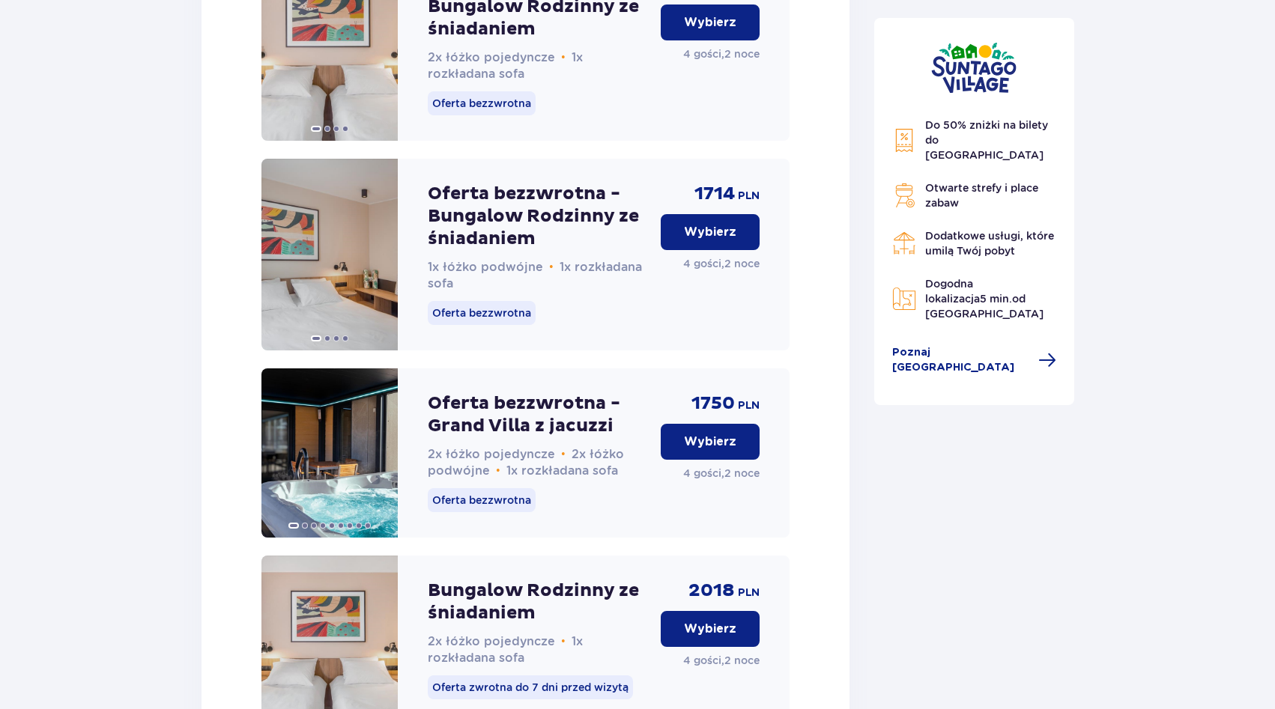
click at [721, 450] on p "Wybierz" at bounding box center [710, 442] width 52 height 16
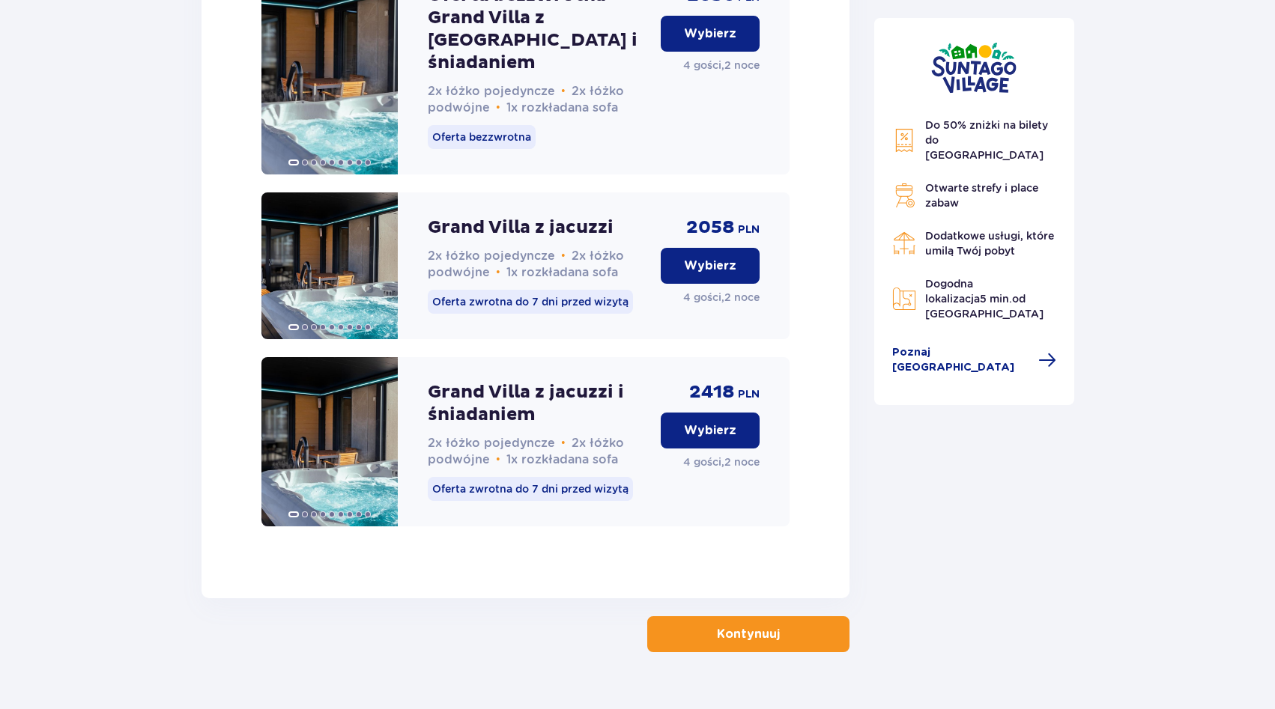
scroll to position [3120, 0]
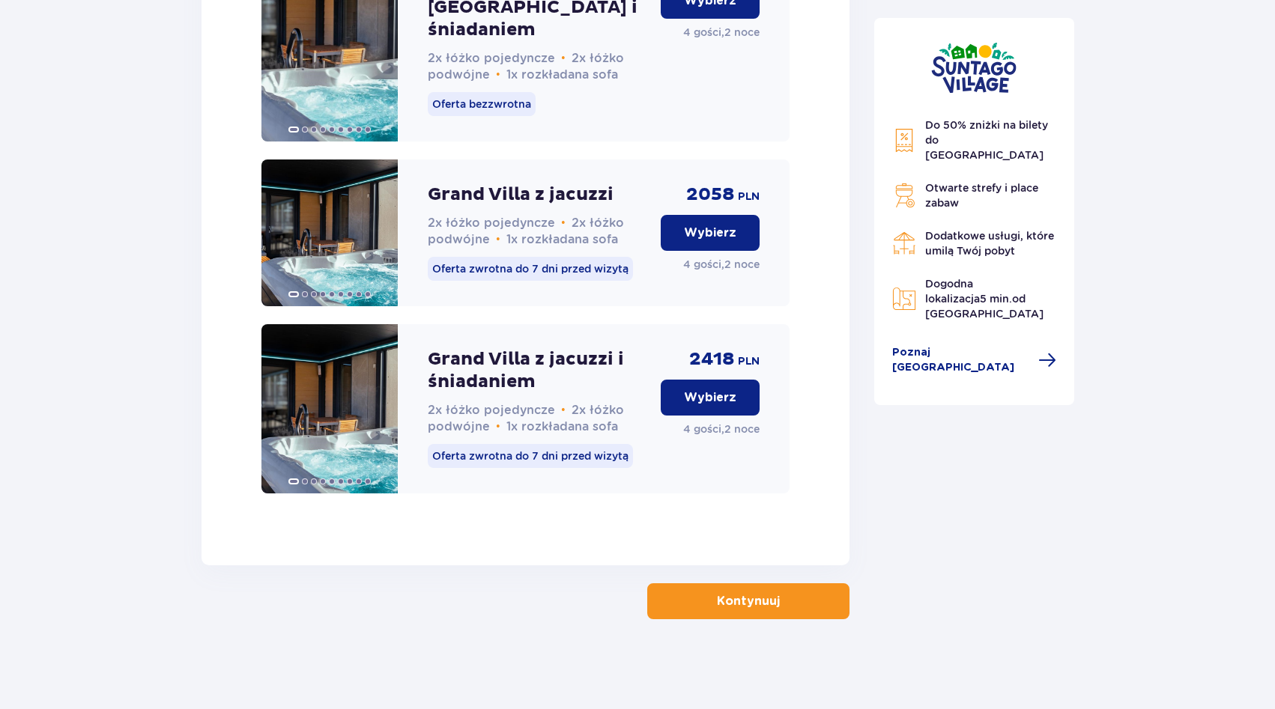
click at [753, 601] on p "Kontynuuj" at bounding box center [748, 601] width 63 height 16
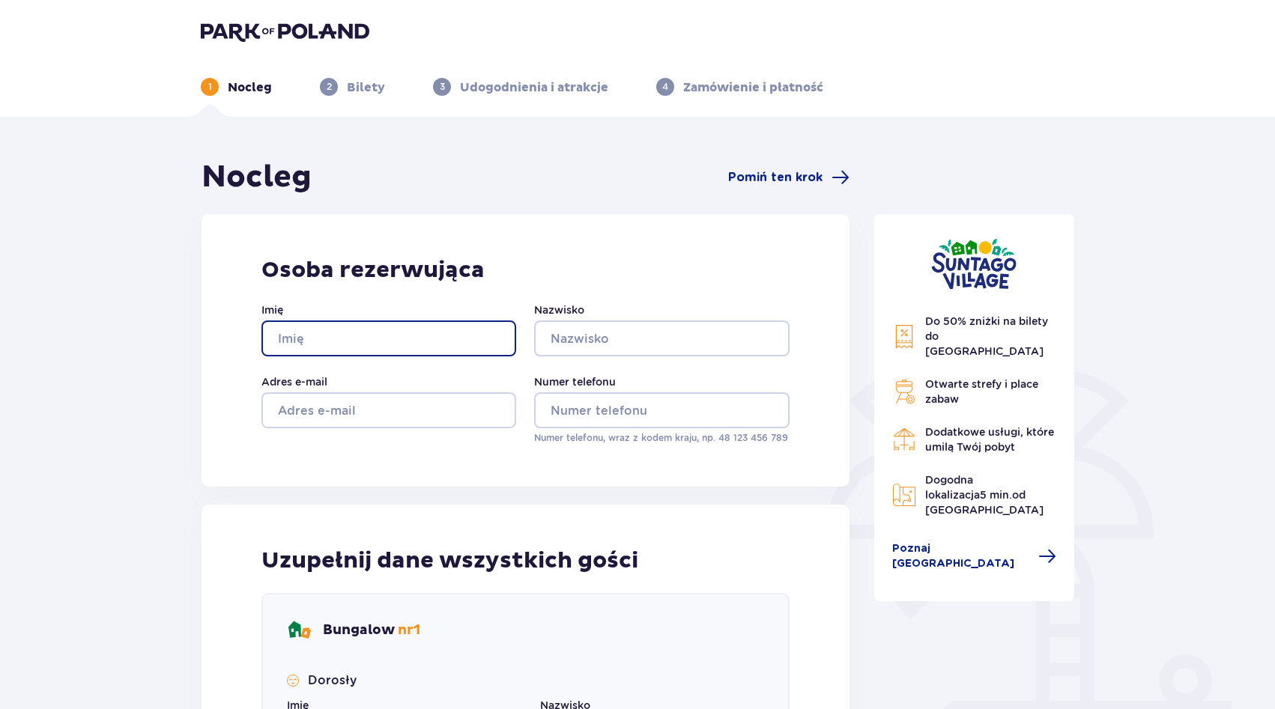
click at [373, 336] on input "Imię" at bounding box center [388, 339] width 255 height 36
type input "ts"
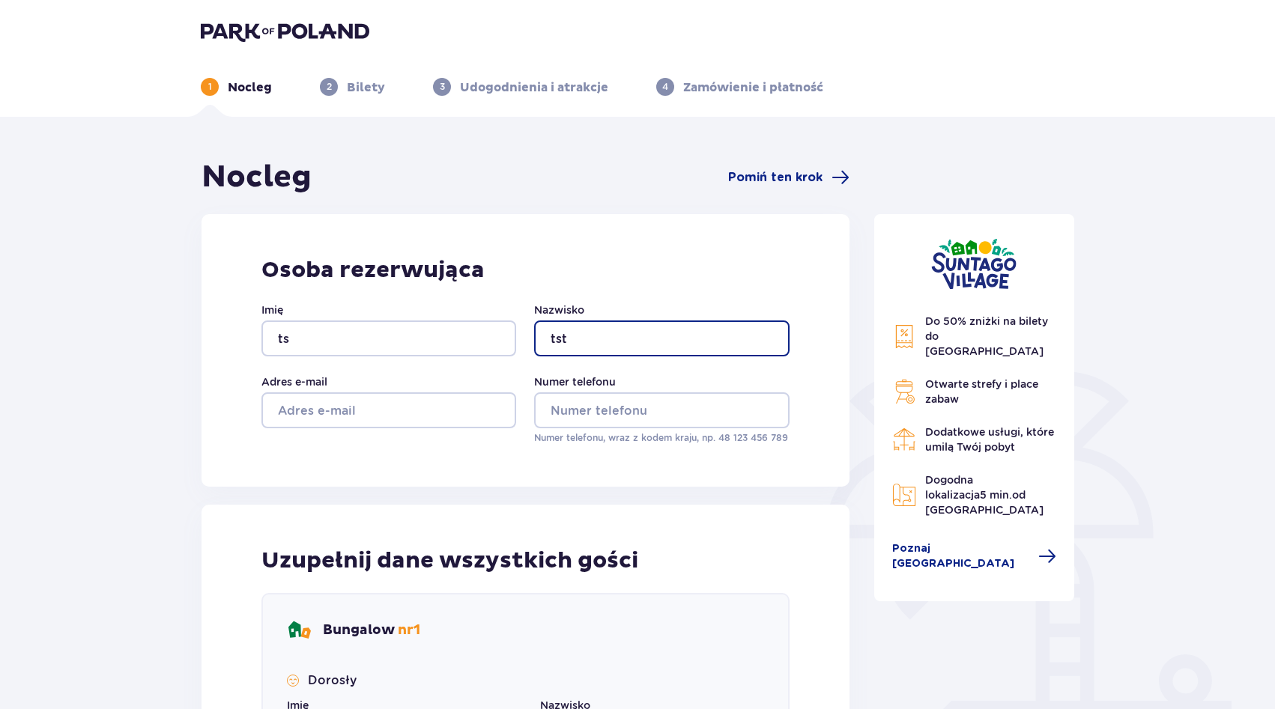
type input "tst"
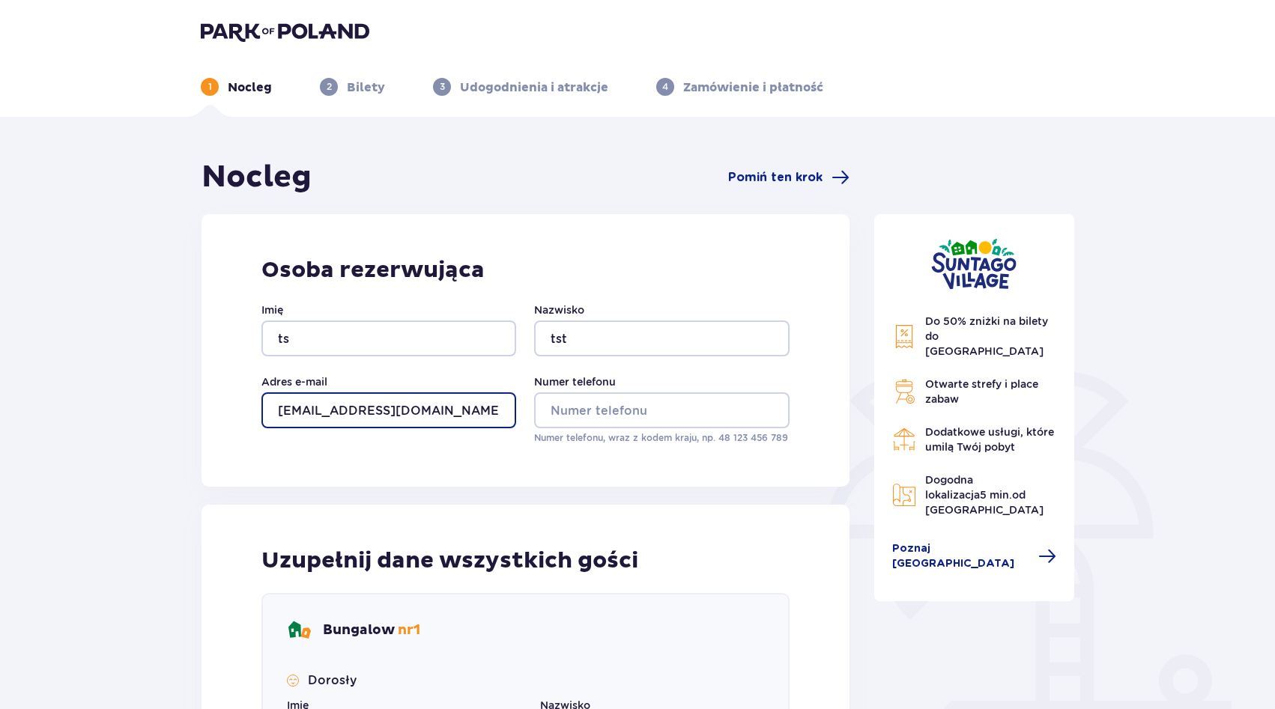
type input "sa@co.com"
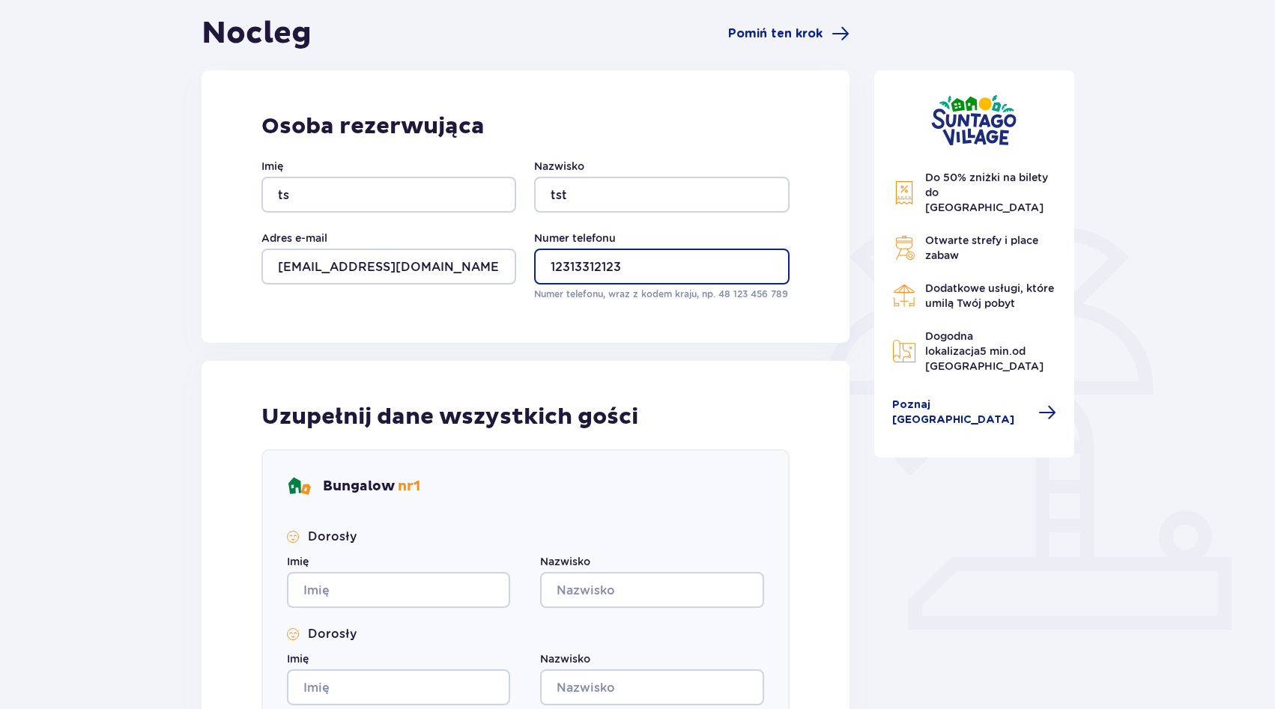
scroll to position [230, 0]
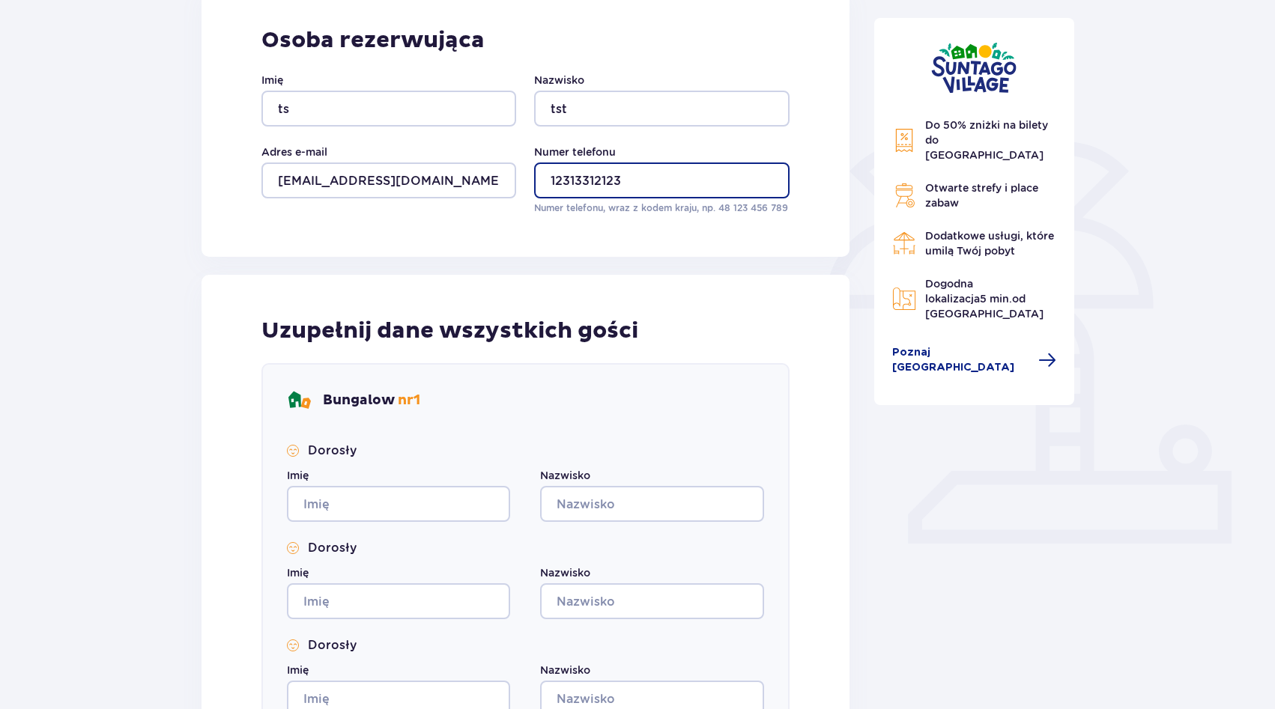
type input "12313312123"
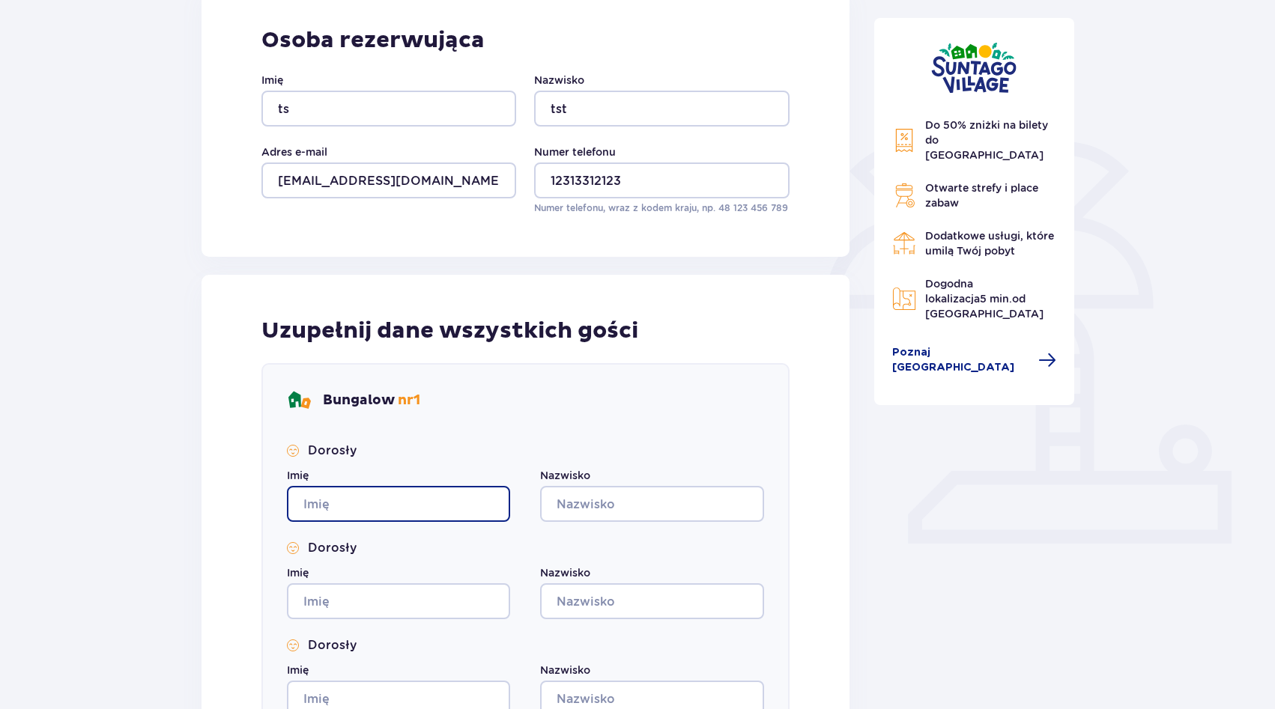
click at [323, 510] on input "Imię" at bounding box center [398, 504] width 223 height 36
type input "test"
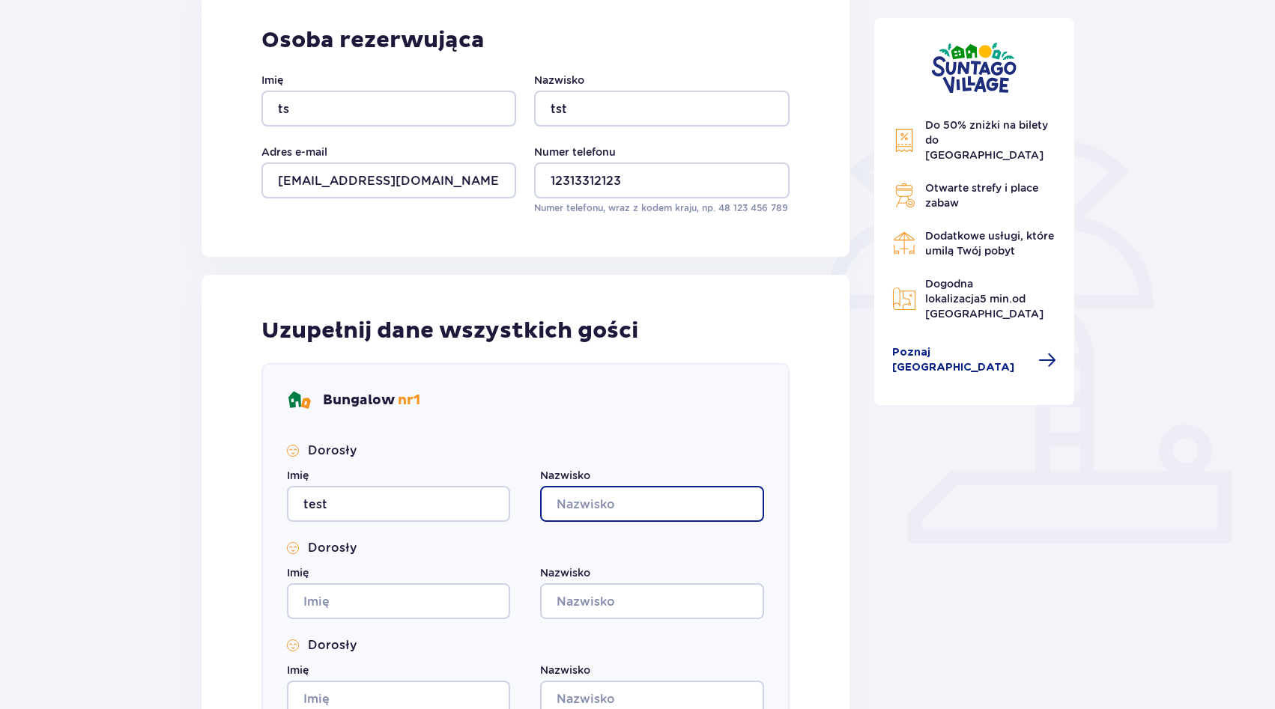
click at [590, 507] on input "Nazwisko" at bounding box center [651, 504] width 223 height 36
type input "test"
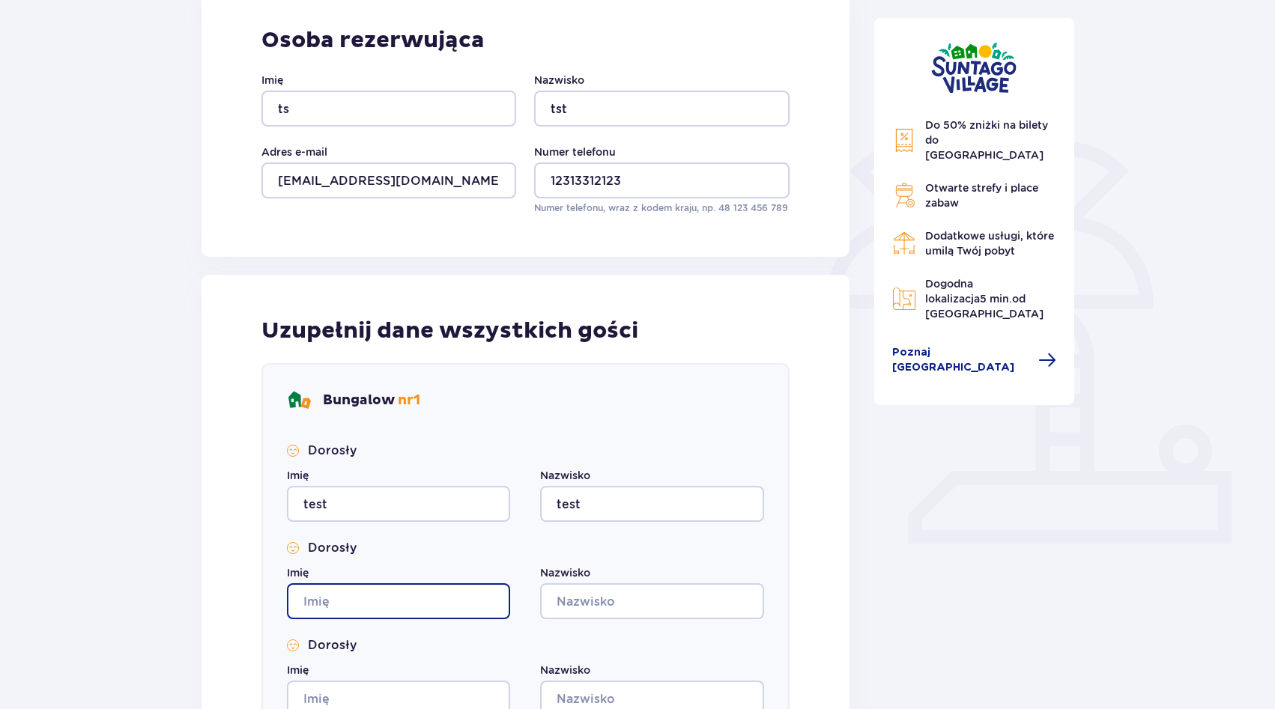
click at [459, 605] on input "Imię" at bounding box center [398, 602] width 223 height 36
type input "test"
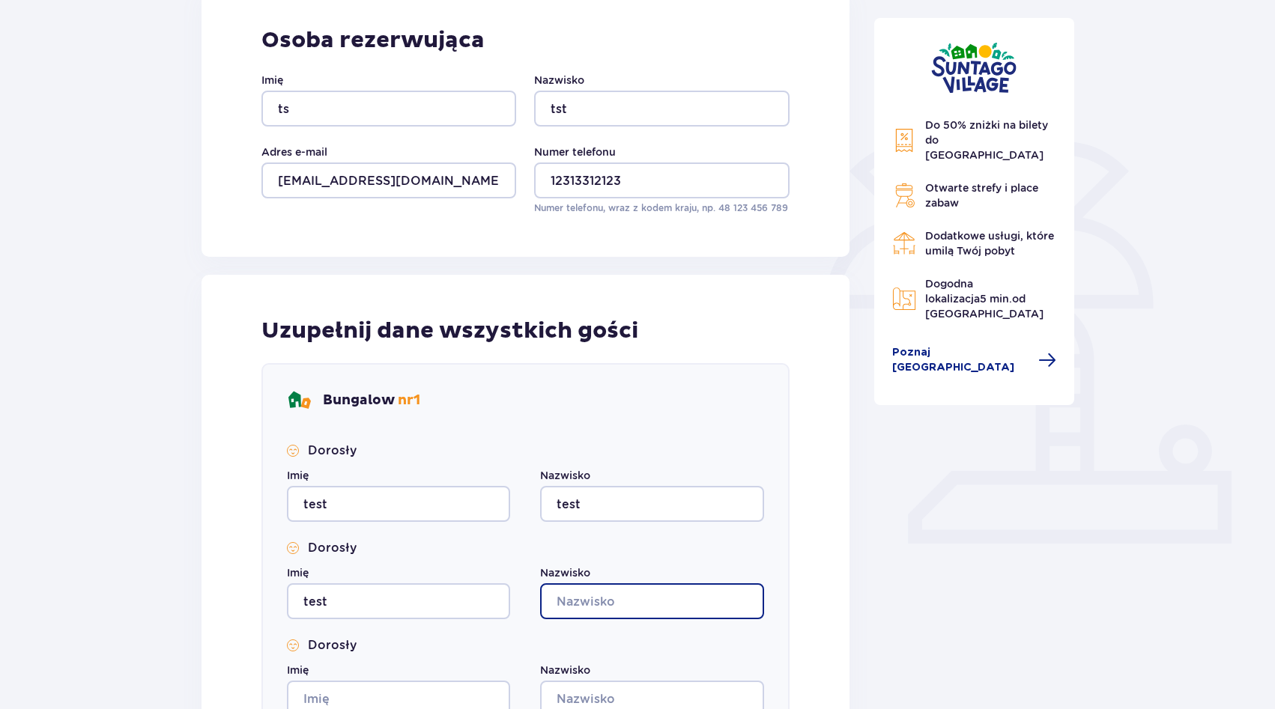
click at [665, 612] on input "Nazwisko" at bounding box center [651, 602] width 223 height 36
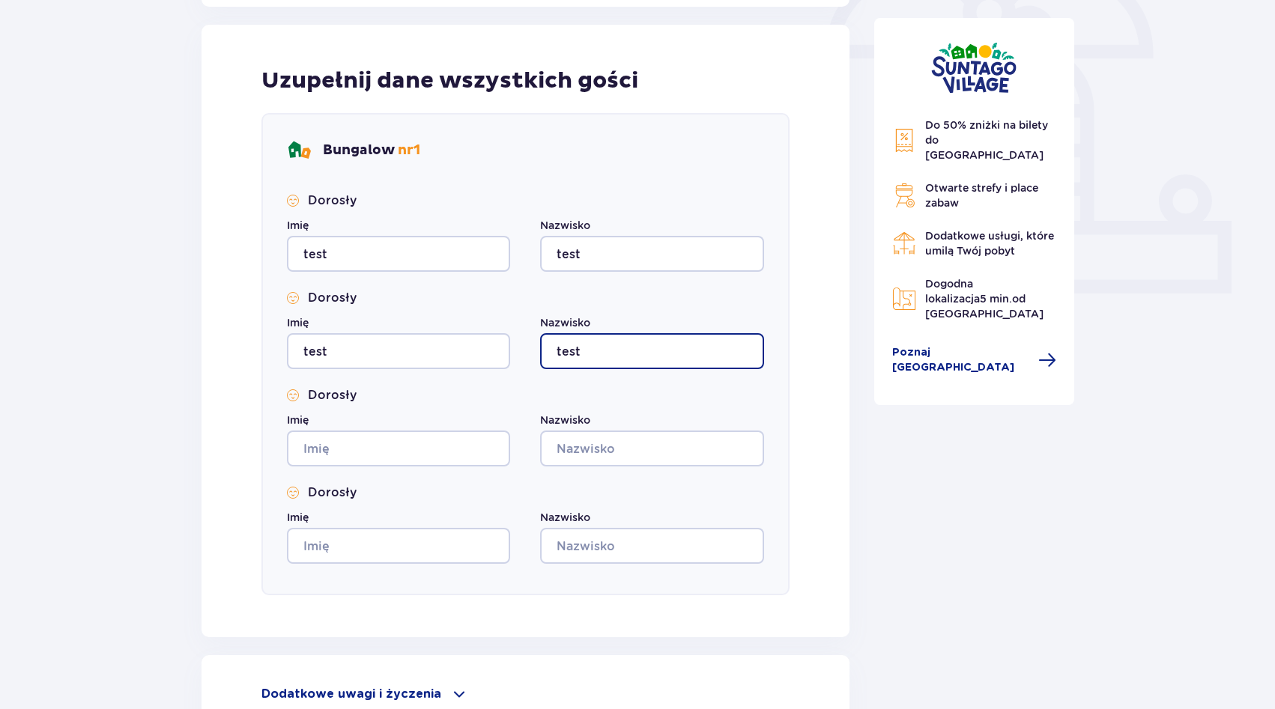
type input "test"
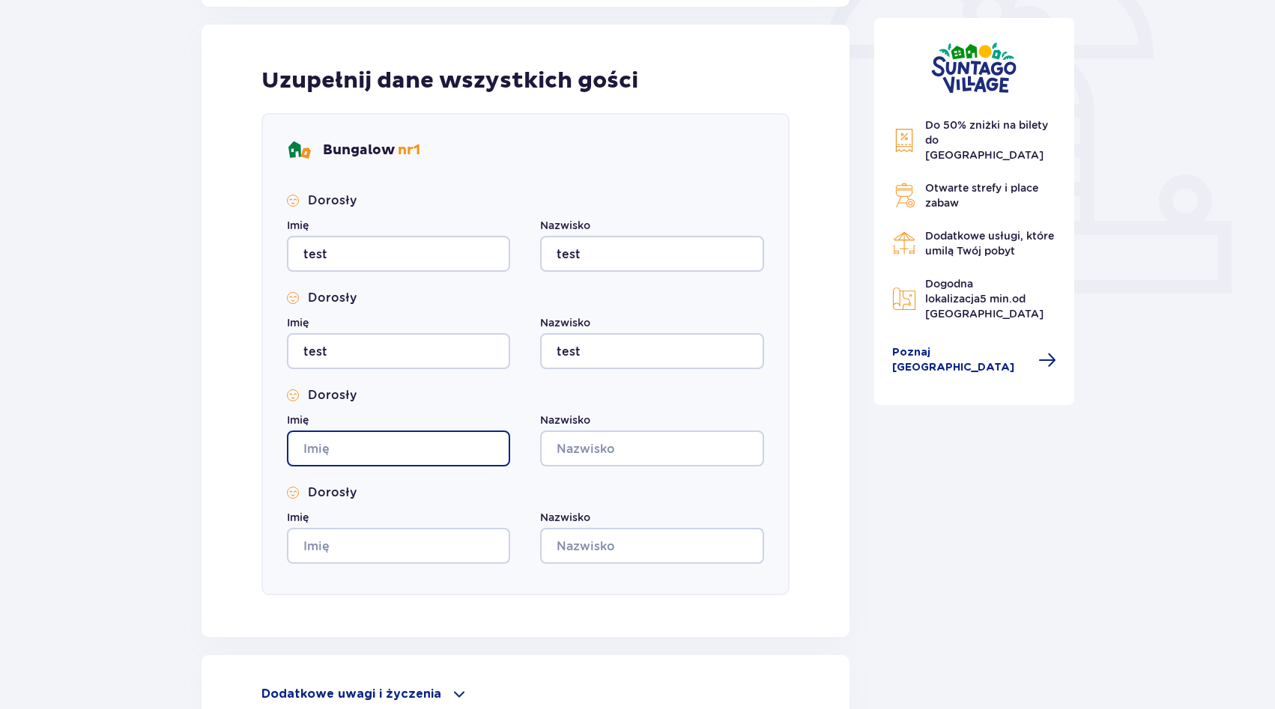
click at [423, 440] on input "Imię" at bounding box center [398, 449] width 223 height 36
type input "test"
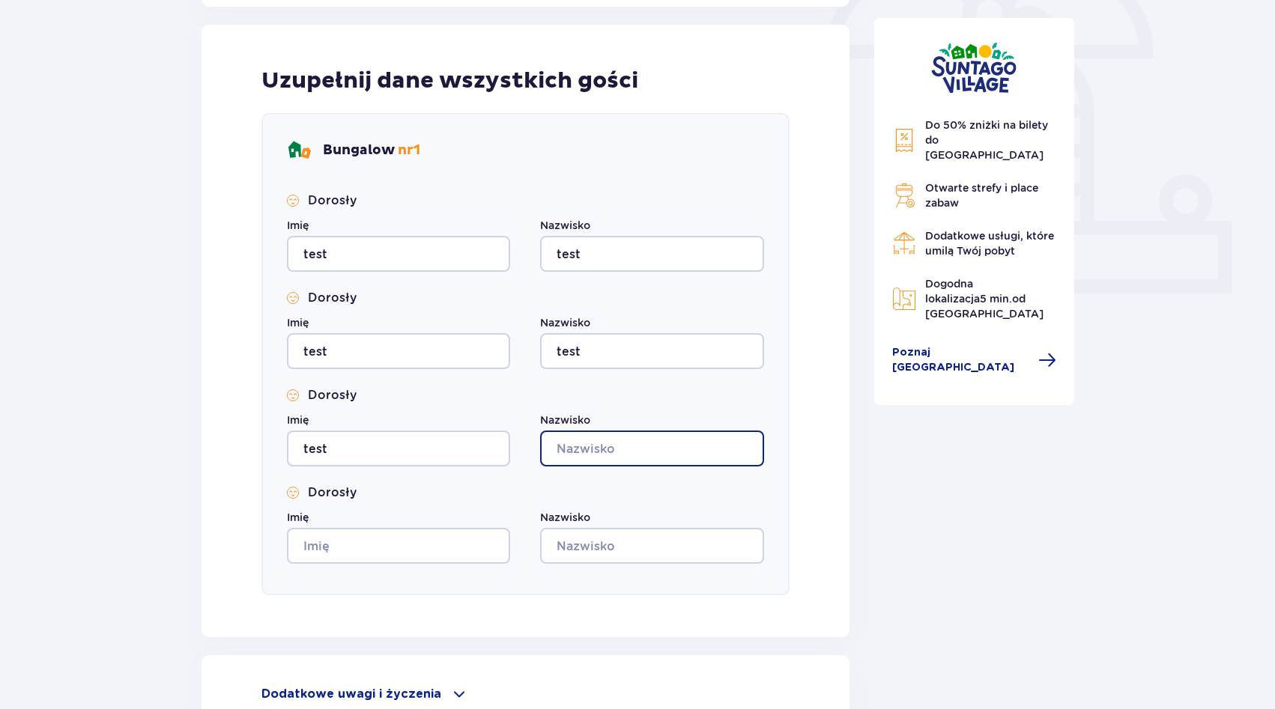
click at [590, 440] on input "Nazwisko" at bounding box center [651, 449] width 223 height 36
type input "test"
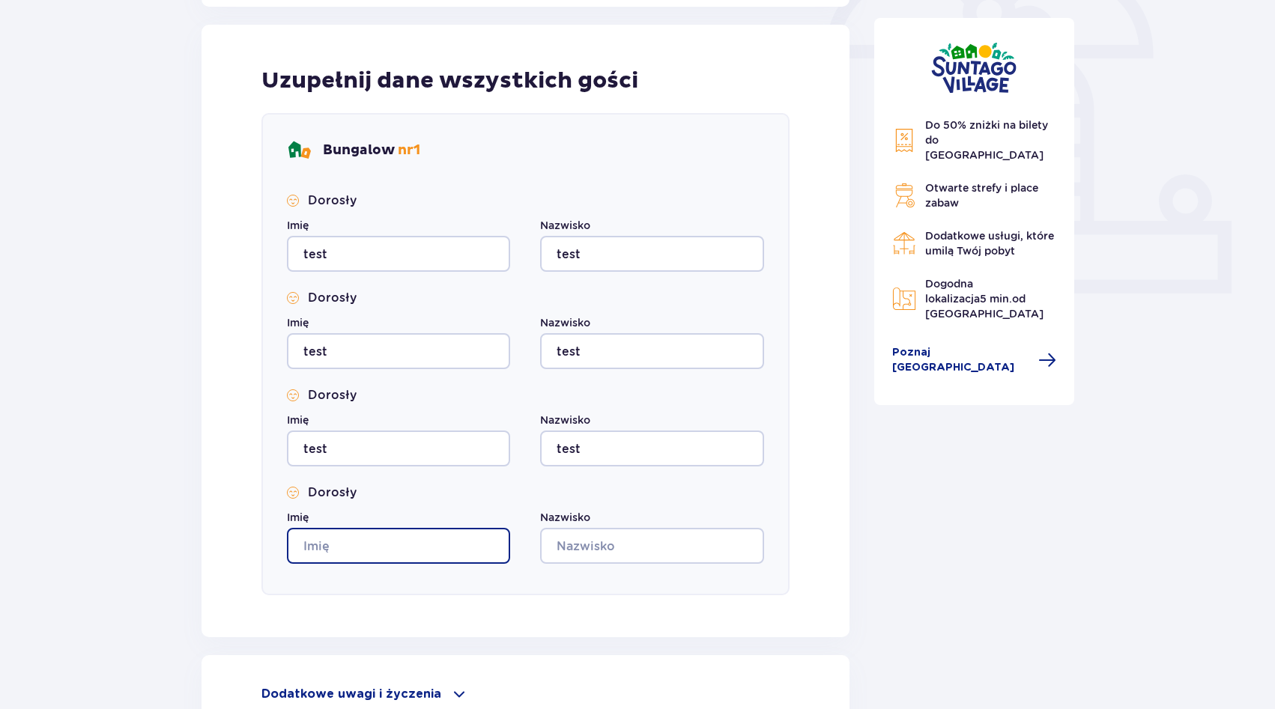
click at [401, 543] on input "Imię" at bounding box center [398, 546] width 223 height 36
type input "test"
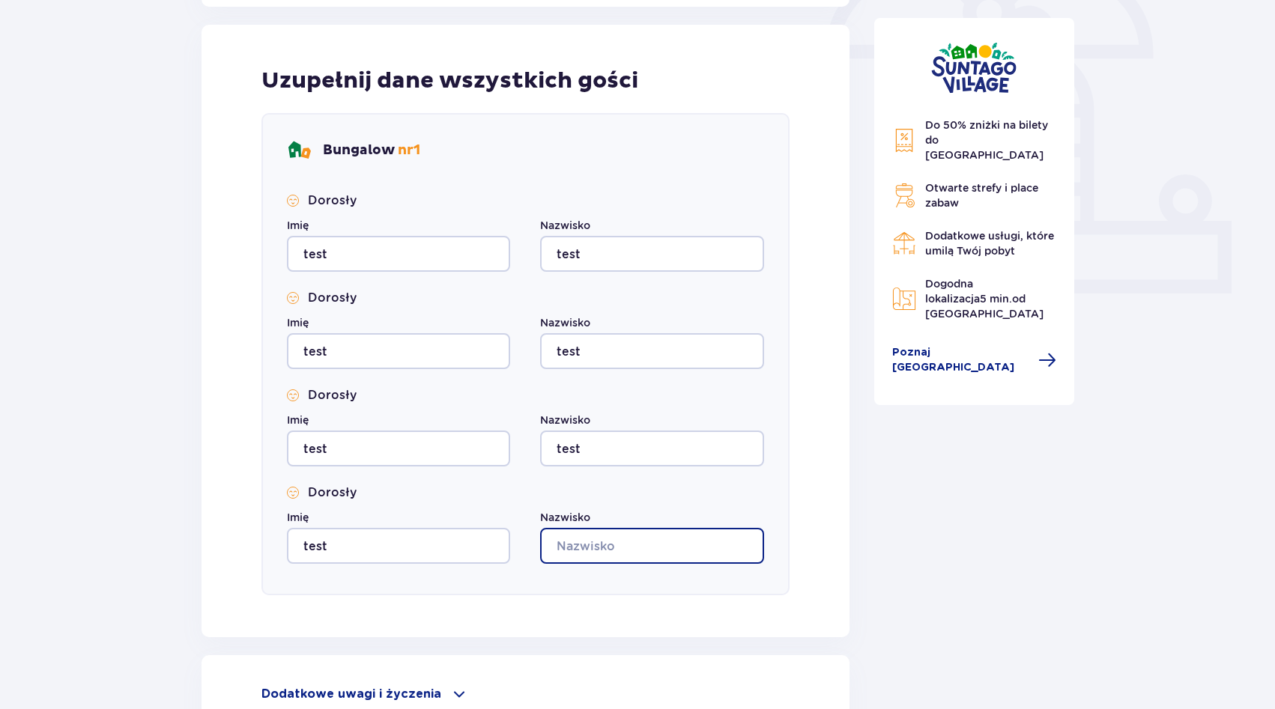
click at [586, 548] on input "Nazwisko" at bounding box center [651, 546] width 223 height 36
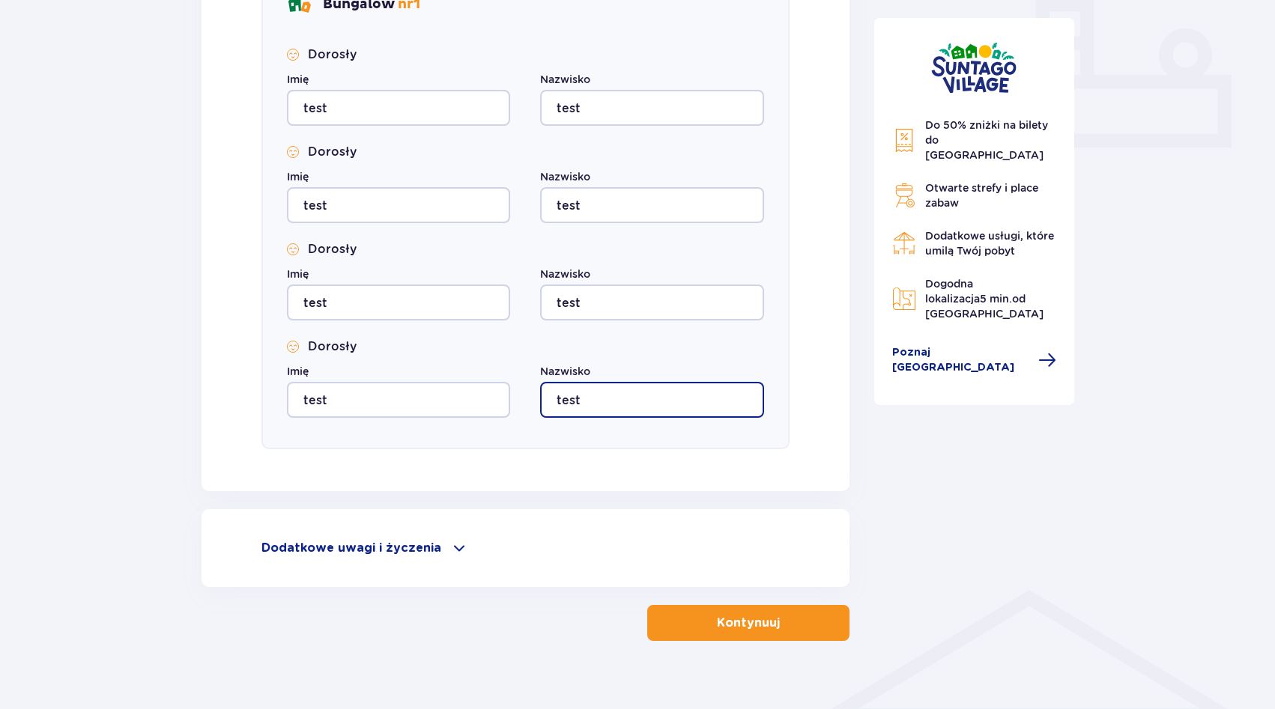
scroll to position [648, 0]
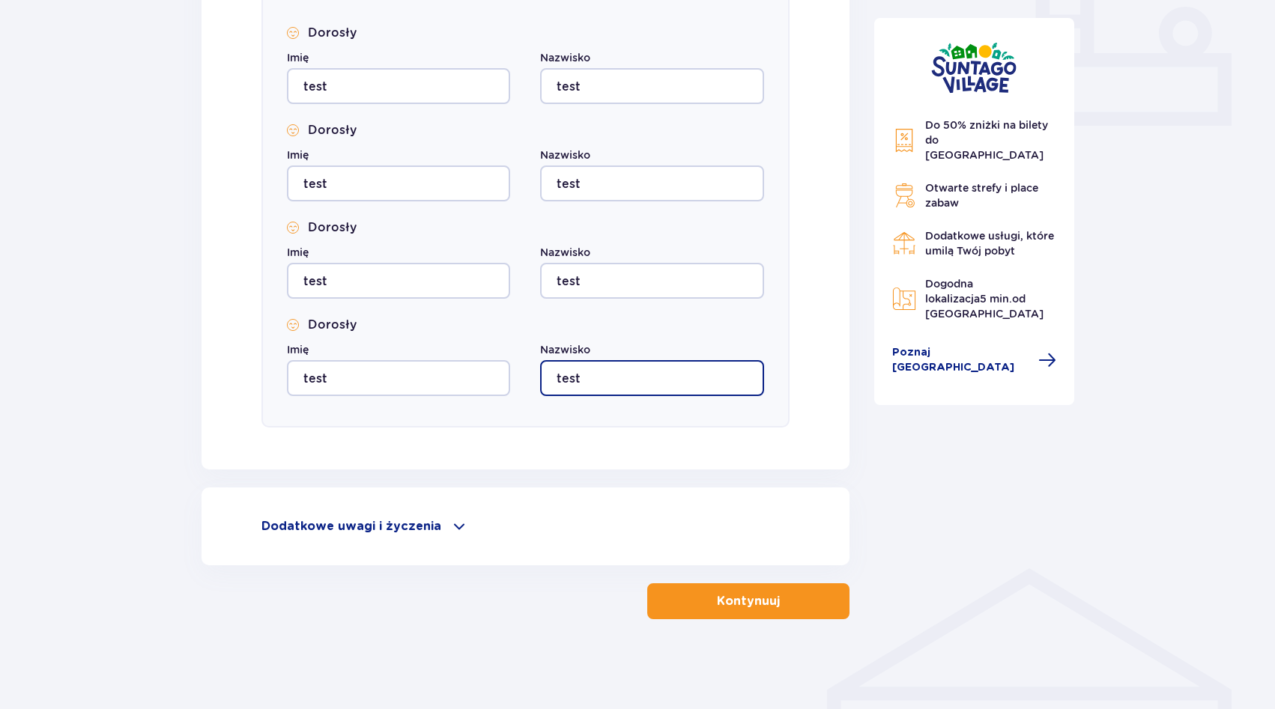
type input "test"
click at [748, 590] on button "Kontynuuj" at bounding box center [748, 602] width 202 height 36
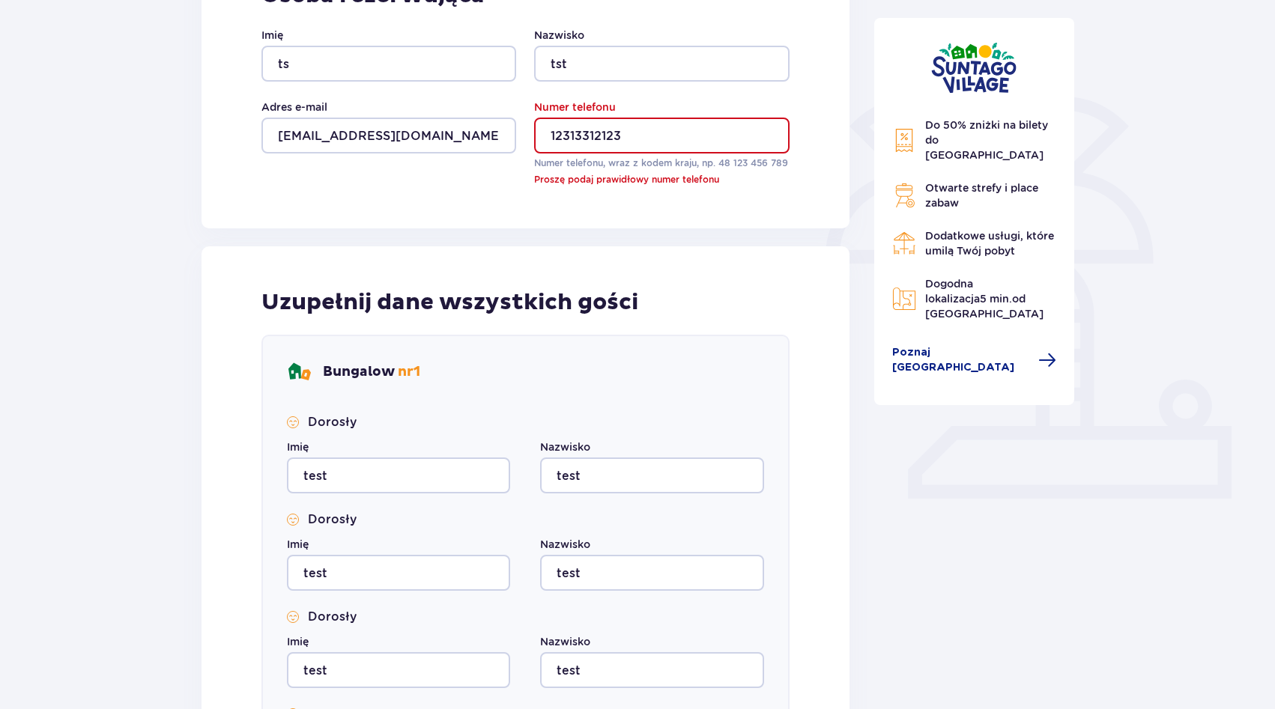
scroll to position [164, 0]
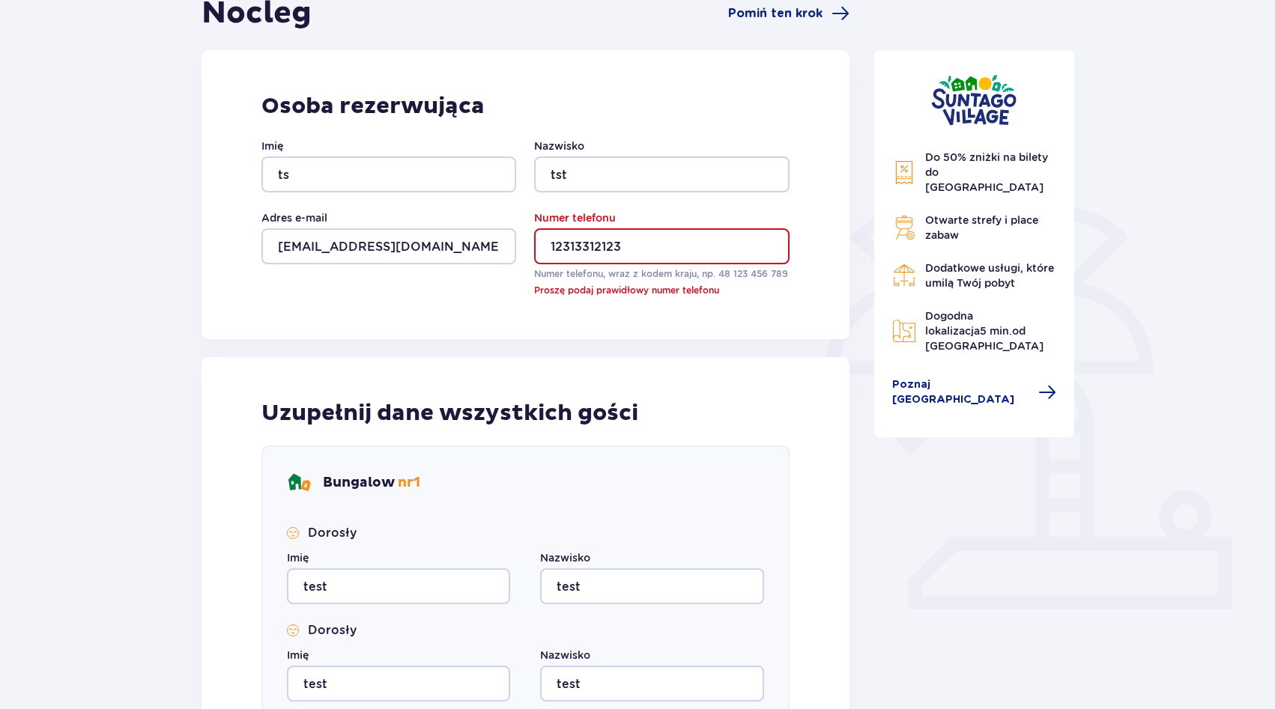
click at [591, 246] on input "12313312123" at bounding box center [661, 246] width 255 height 36
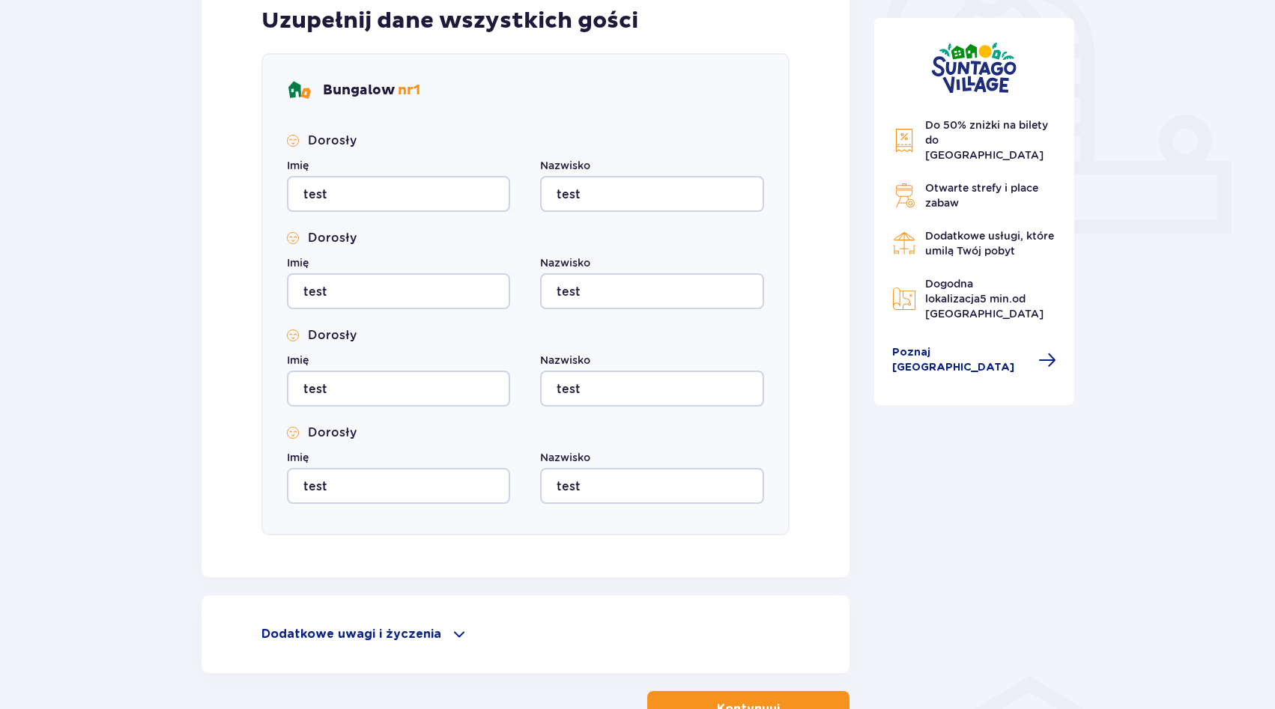
scroll to position [648, 0]
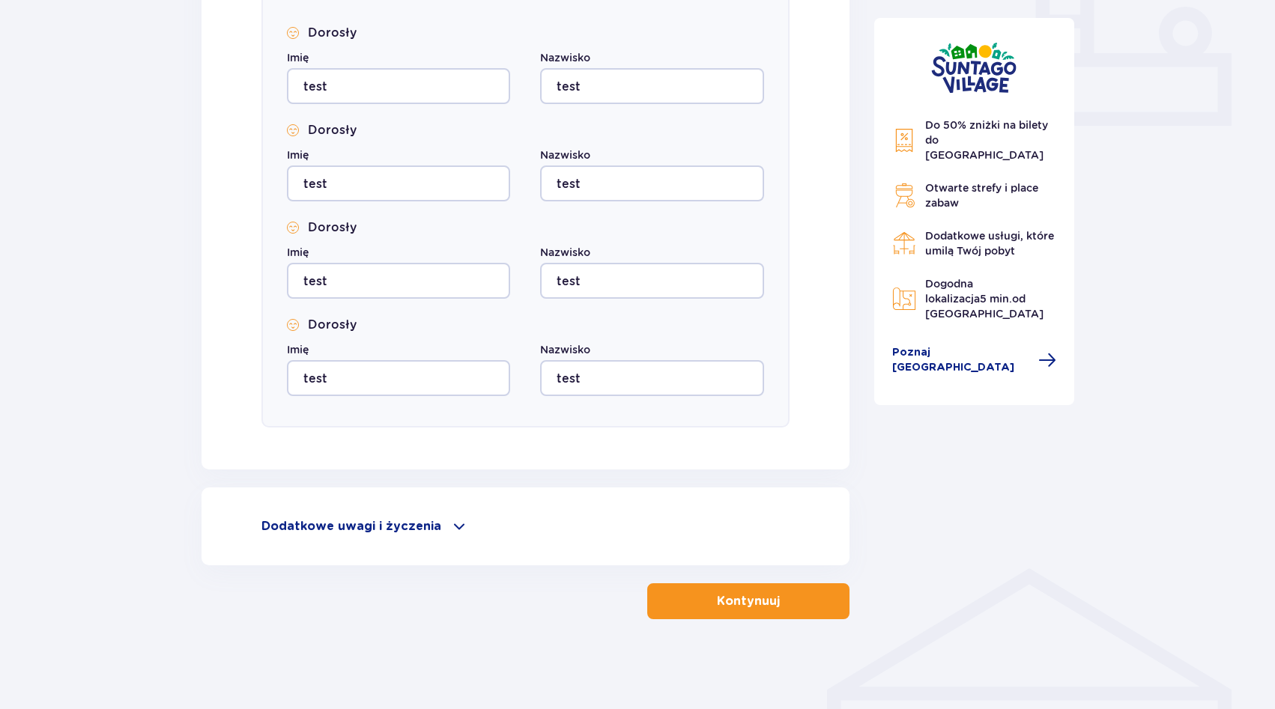
type input "48600700800"
click at [790, 600] on button "Kontynuuj" at bounding box center [748, 602] width 202 height 36
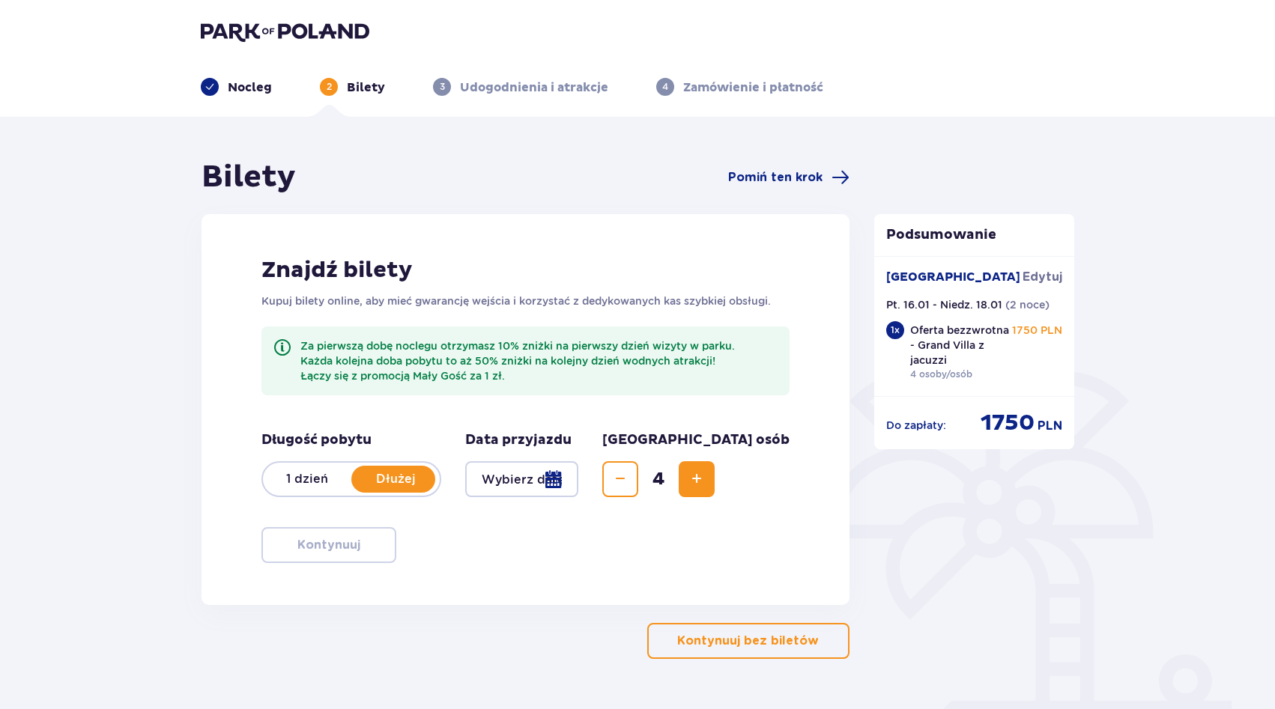
click at [578, 478] on div at bounding box center [521, 479] width 113 height 36
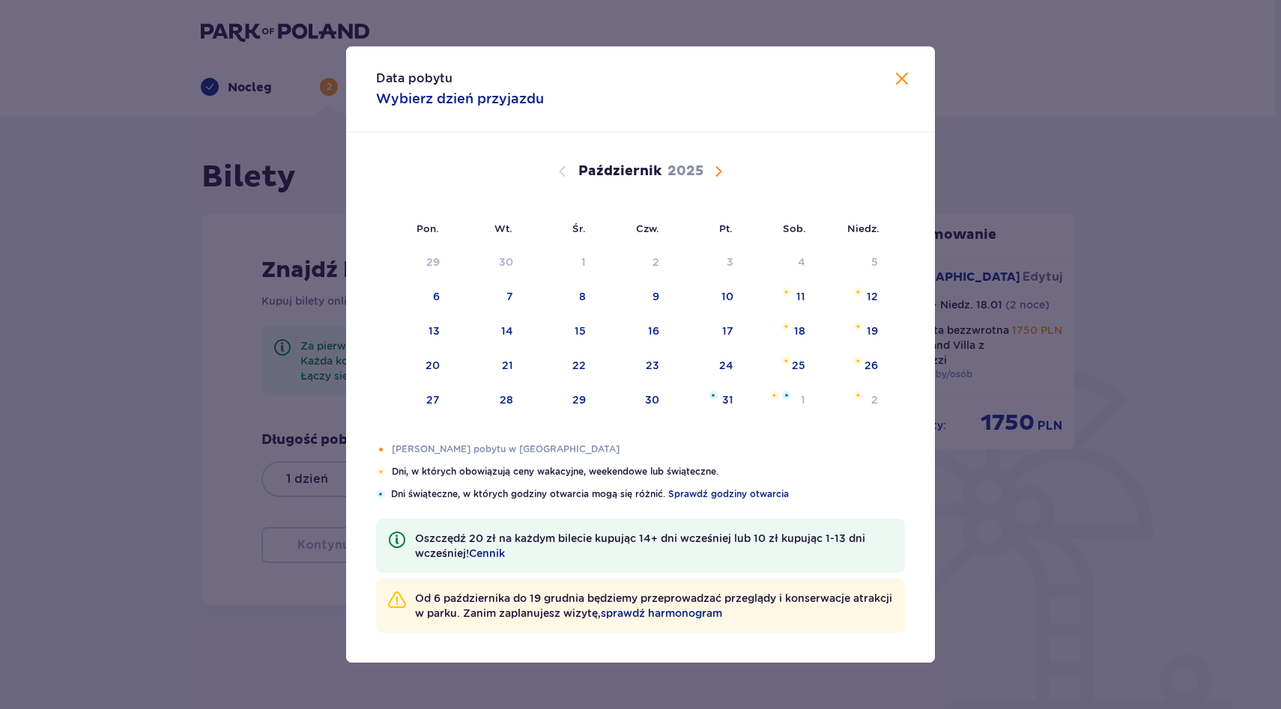
click at [724, 164] on span "Następny miesiąc" at bounding box center [718, 172] width 18 height 18
click at [716, 332] on div "Pomarańczowa kropka" at bounding box center [711, 332] width 10 height 10
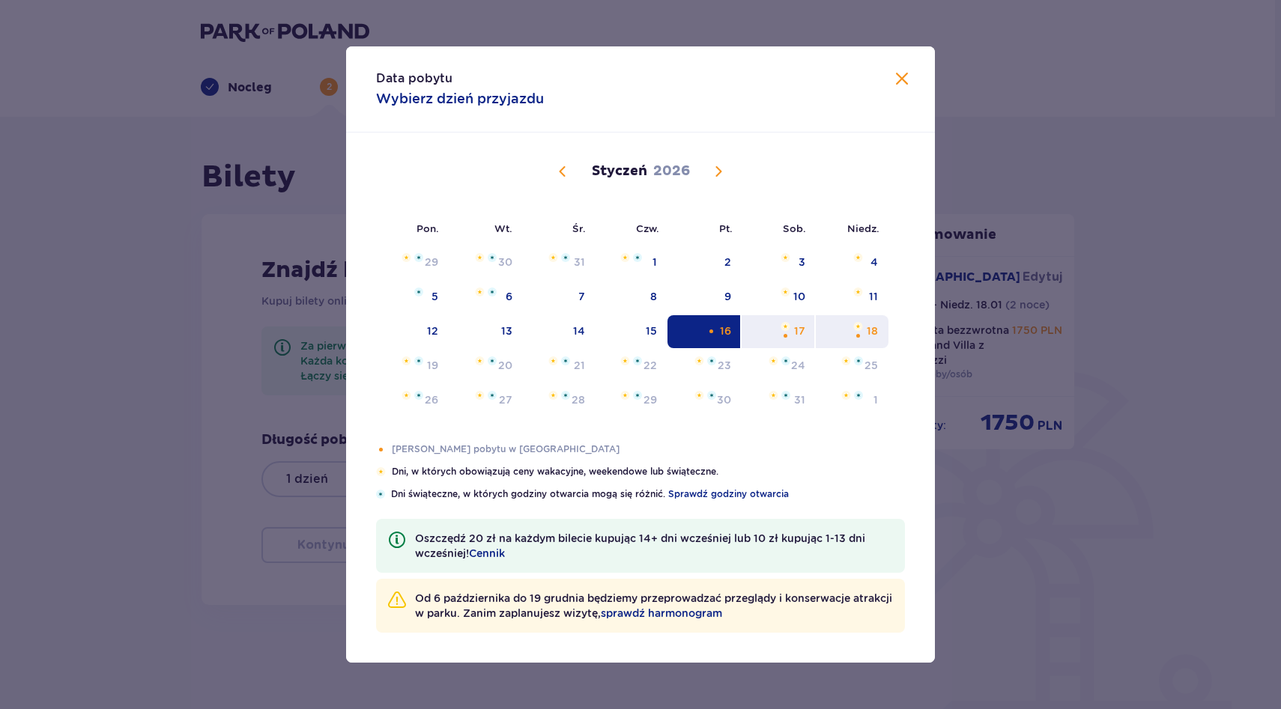
click at [856, 332] on div "Pomarańczowa kropka" at bounding box center [858, 336] width 10 height 10
type input "16.01.26 - 18.01.26"
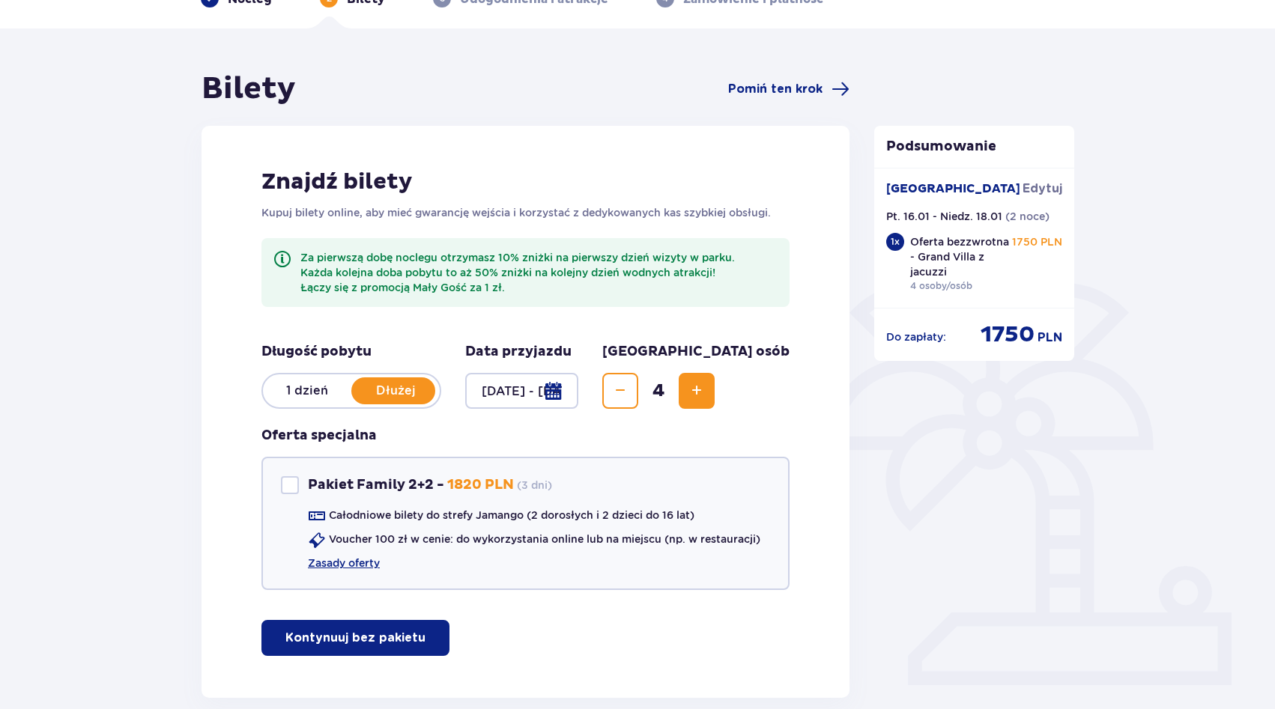
scroll to position [221, 0]
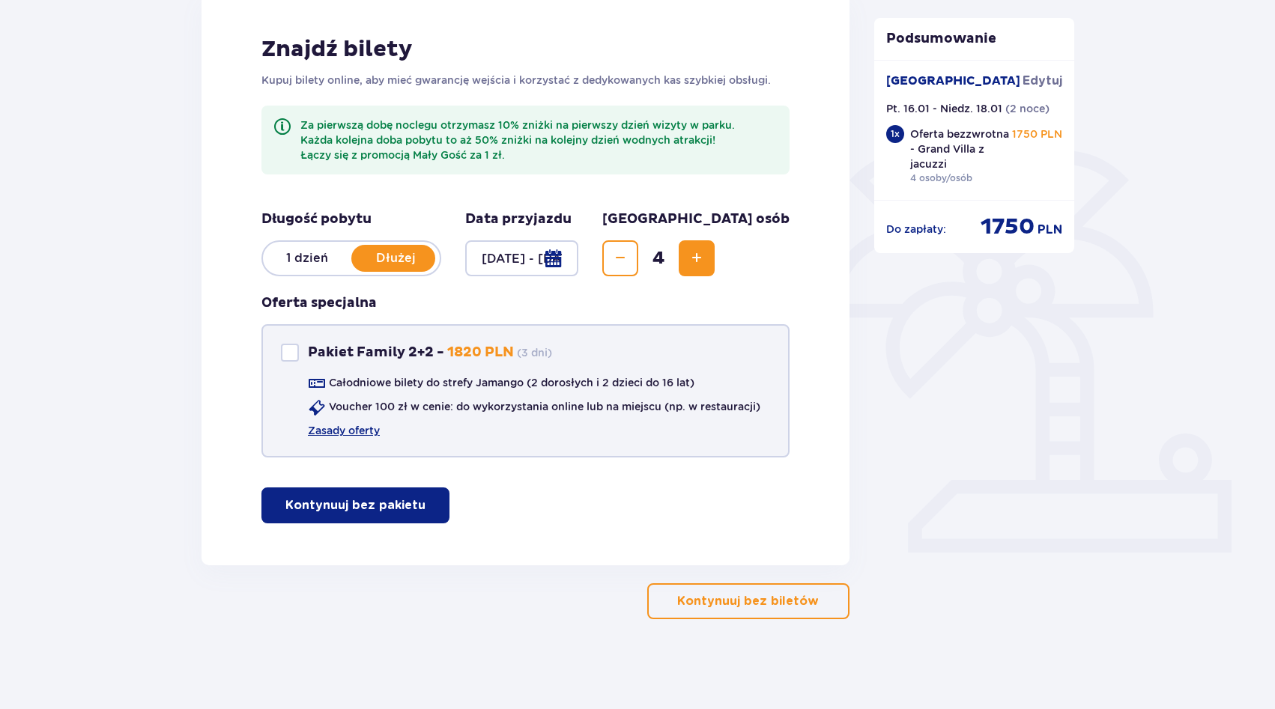
click at [291, 357] on div "Pakiet Family 2+2" at bounding box center [290, 353] width 18 height 18
checkbox input "true"
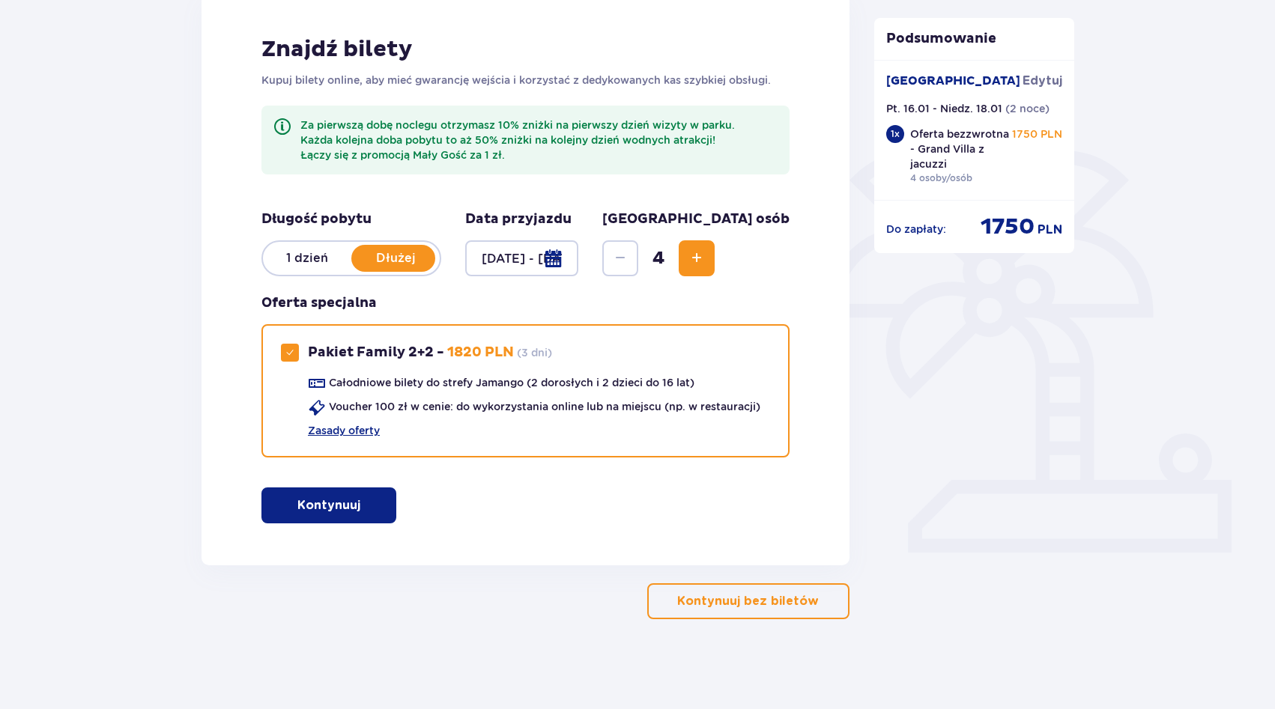
click at [335, 500] on p "Kontynuuj" at bounding box center [328, 505] width 63 height 16
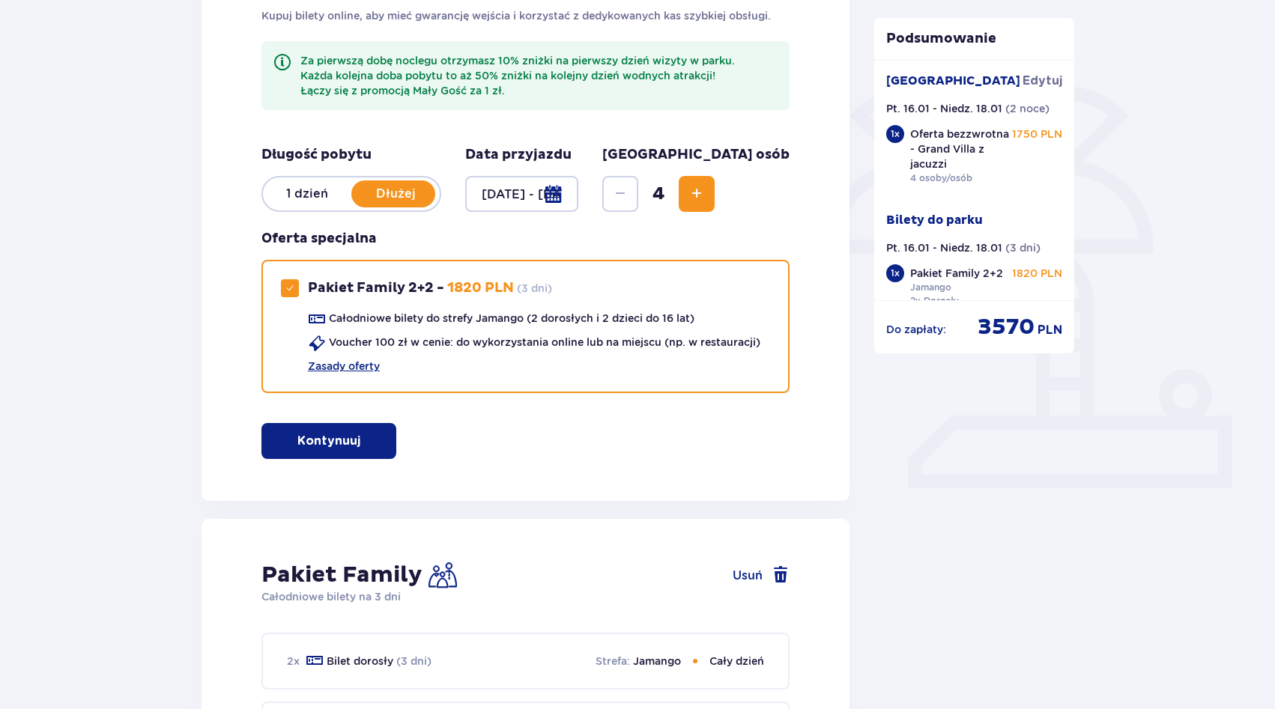
scroll to position [0, 0]
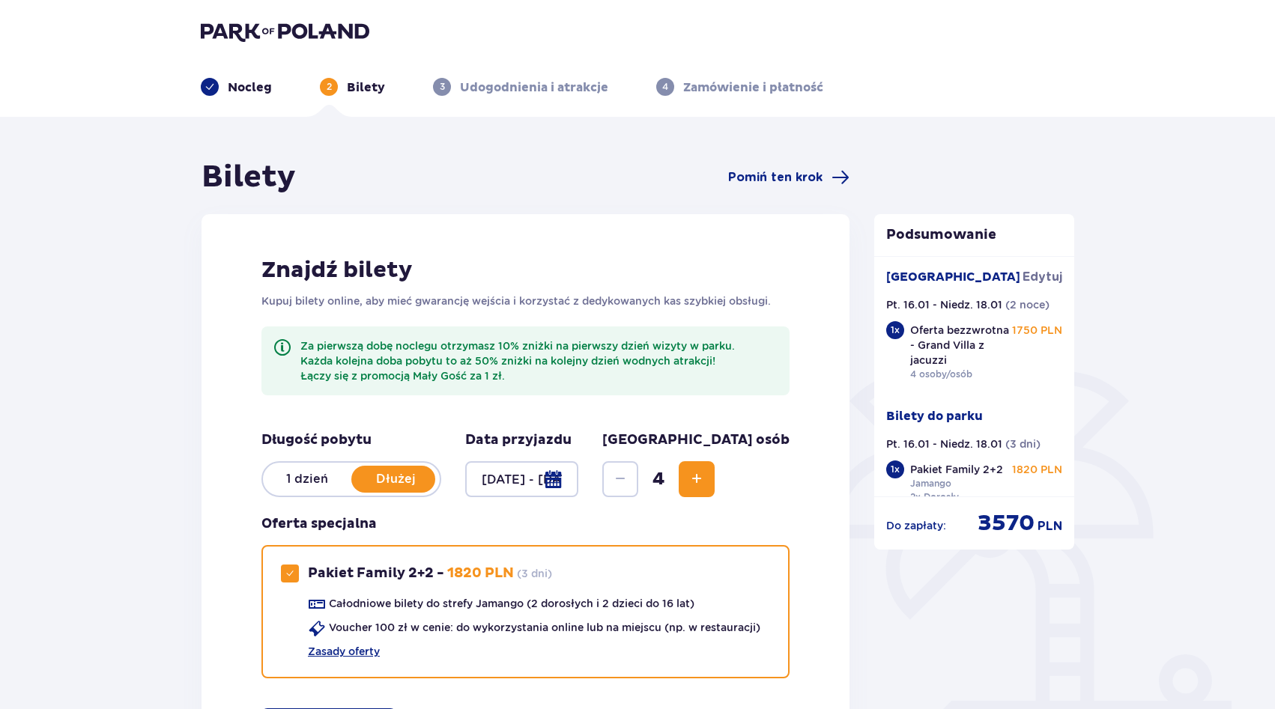
click at [305, 36] on img at bounding box center [285, 31] width 169 height 21
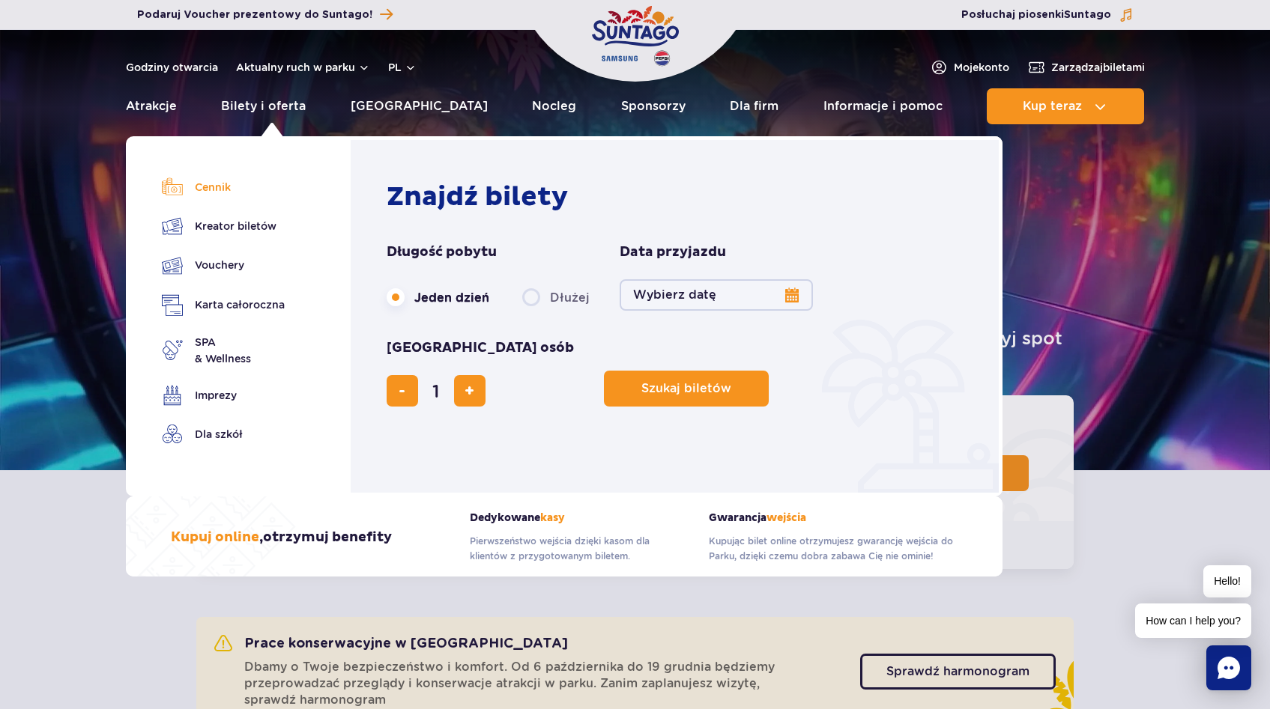
click at [249, 187] on link "Cennik" at bounding box center [223, 187] width 123 height 21
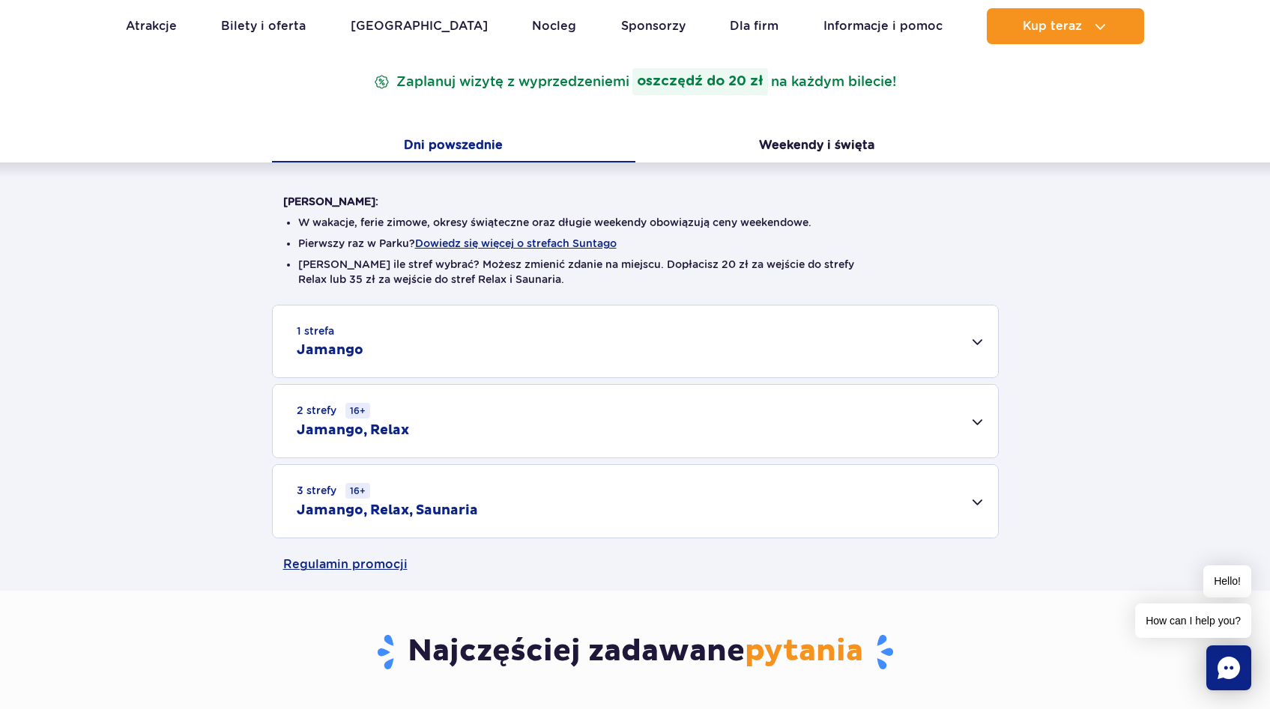
scroll to position [298, 0]
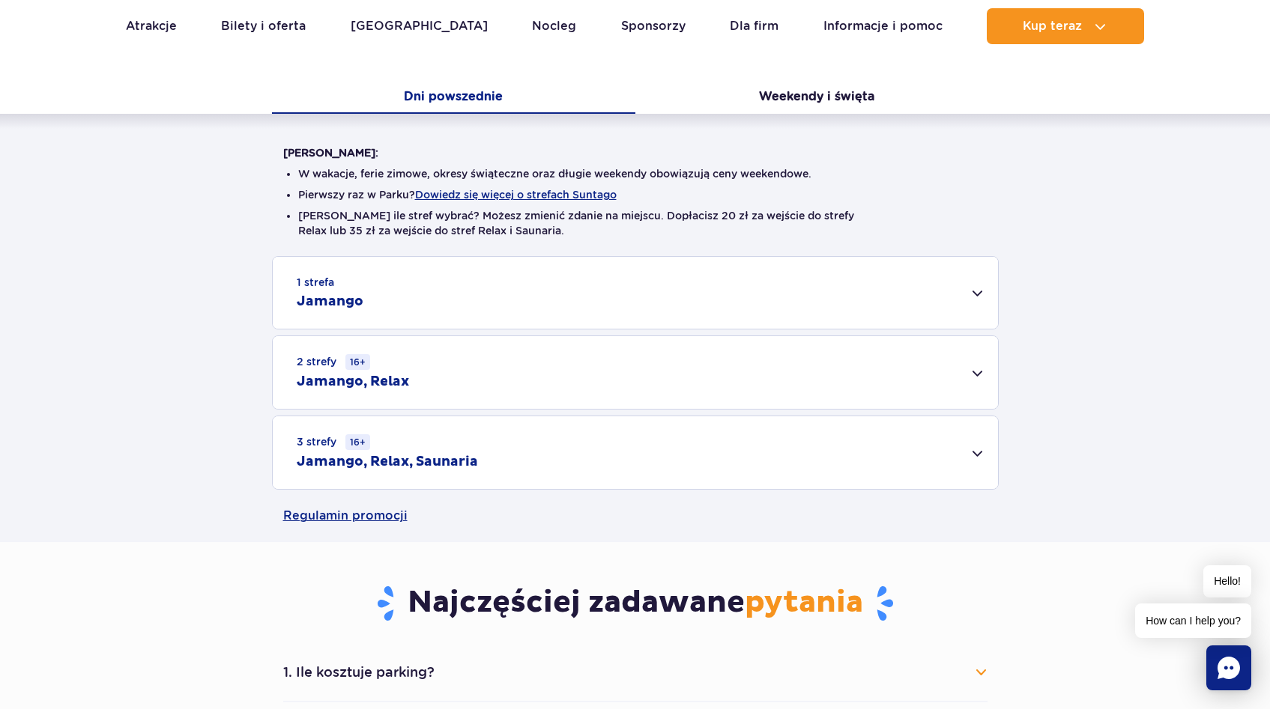
click at [551, 447] on div "3 strefy 16+ Jamango, Relax, Saunaria" at bounding box center [635, 453] width 725 height 73
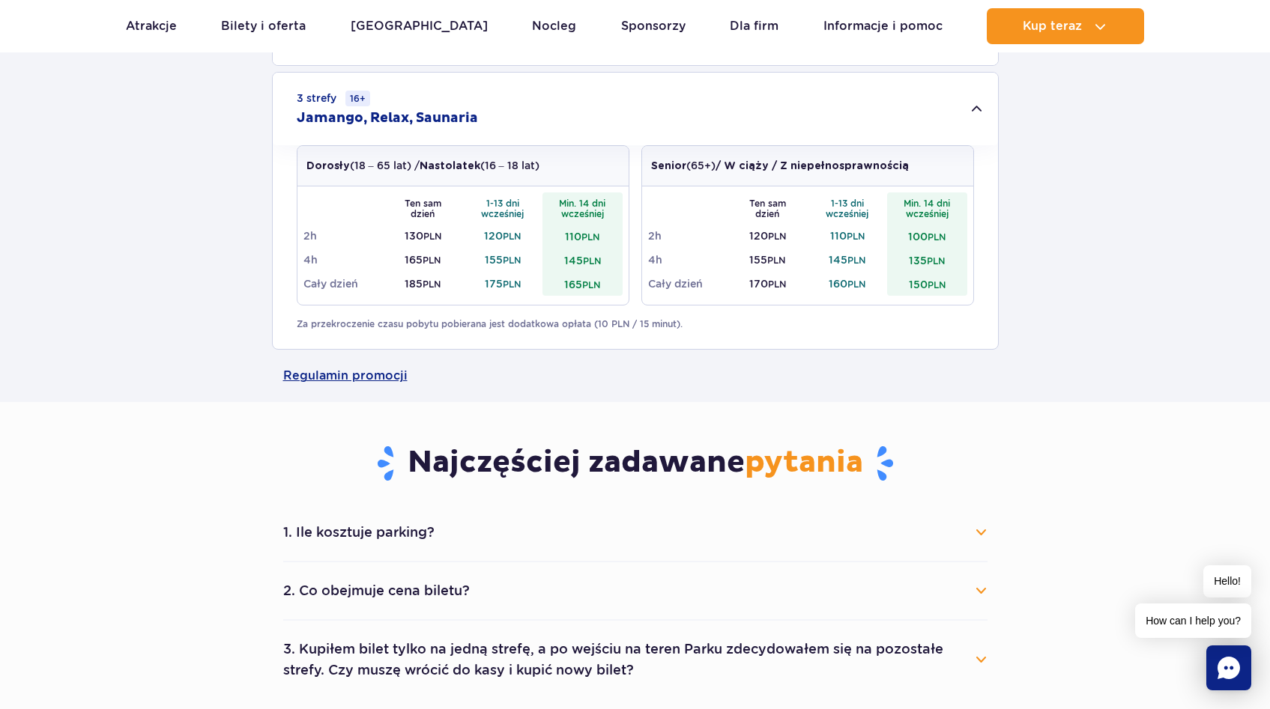
scroll to position [669, 0]
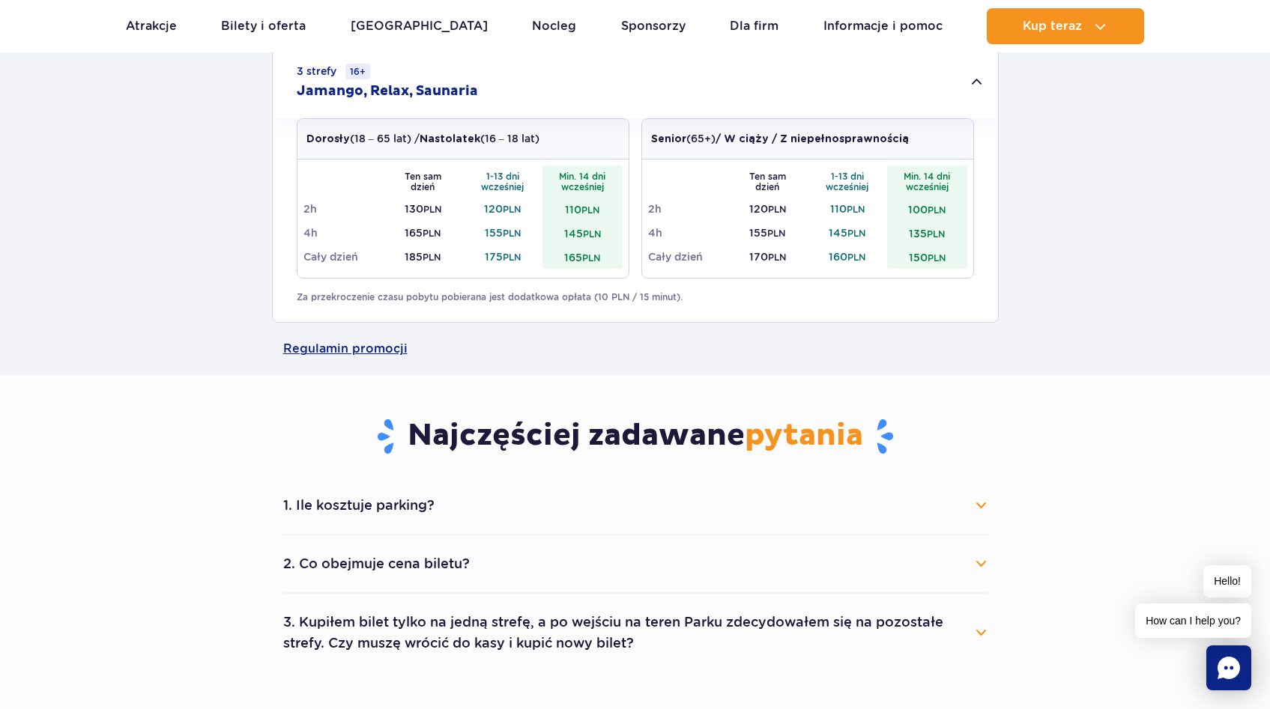
click at [518, 502] on button "1. Ile kosztuje parking?" at bounding box center [635, 505] width 704 height 33
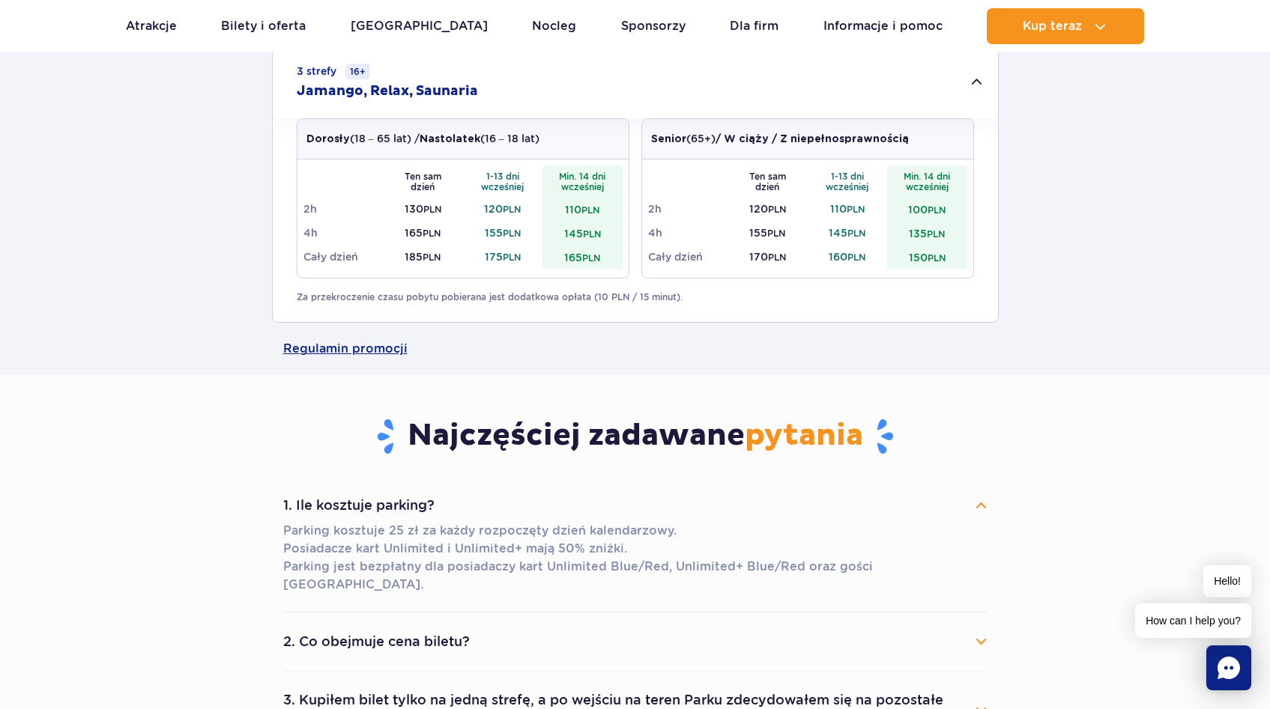
click at [518, 502] on button "1. Ile kosztuje parking?" at bounding box center [635, 505] width 704 height 33
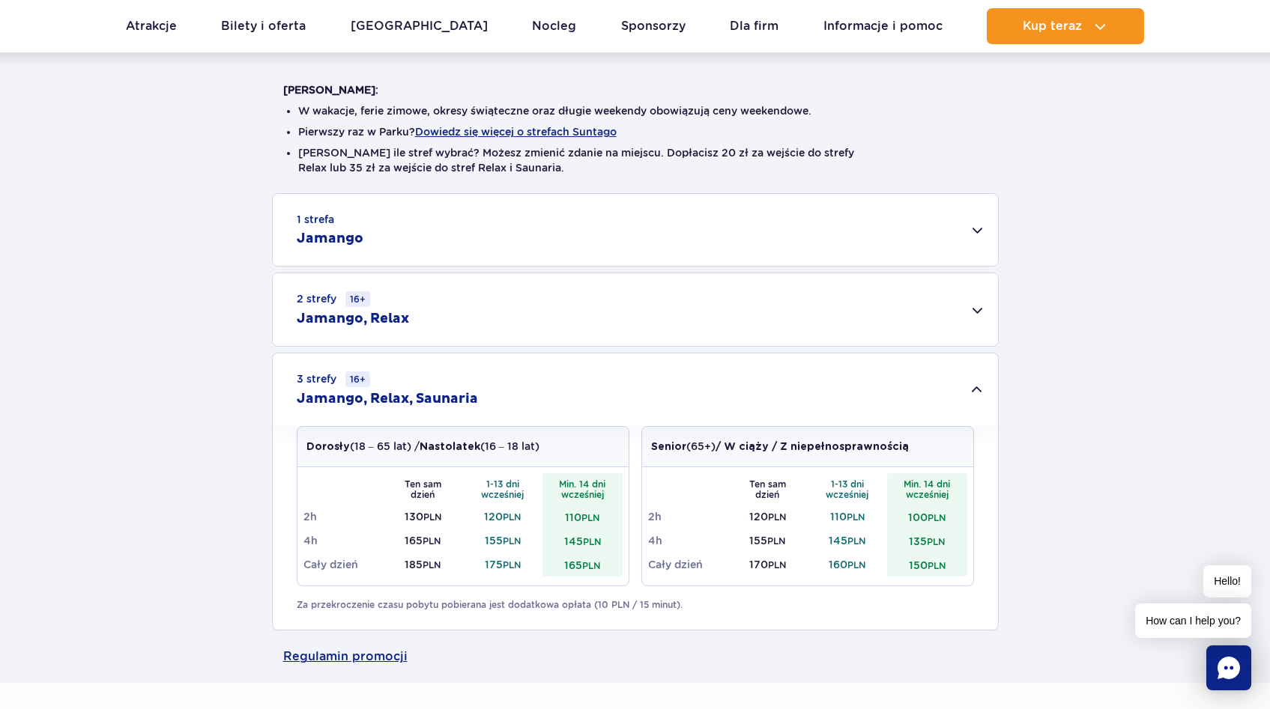
scroll to position [268, 0]
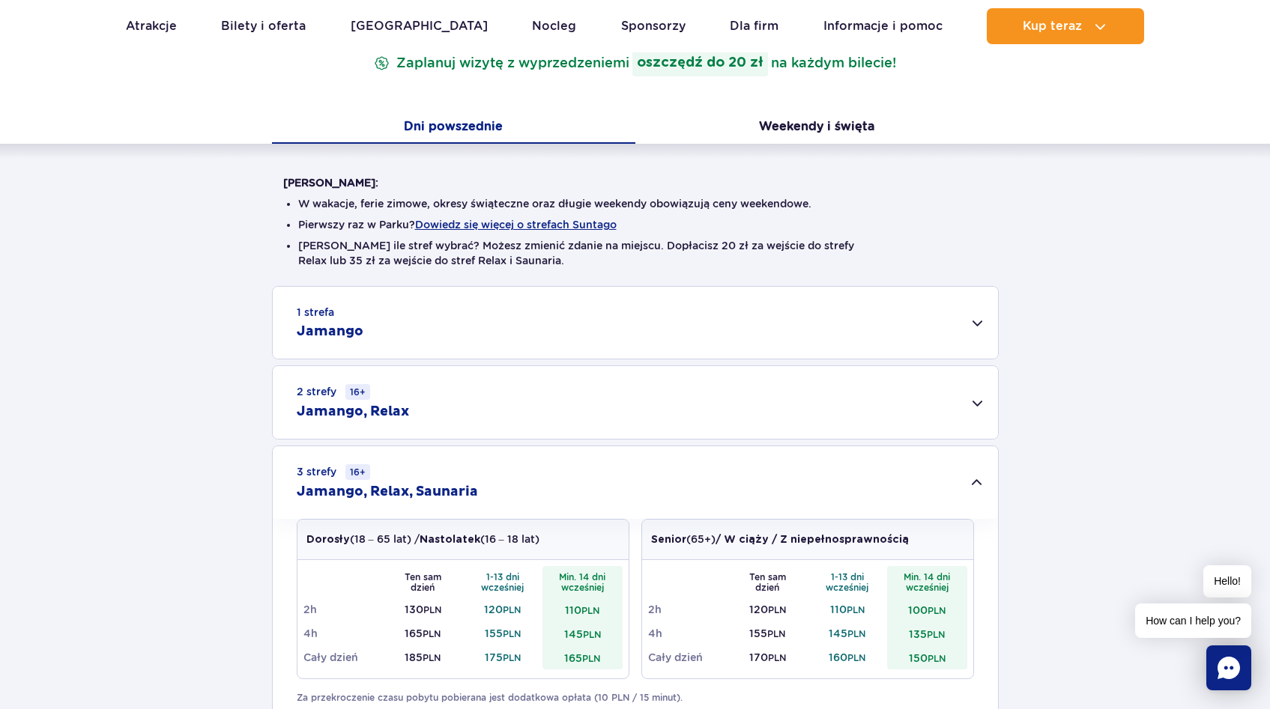
click at [597, 386] on div "2 strefy 16+ Jamango, Relax" at bounding box center [635, 402] width 725 height 73
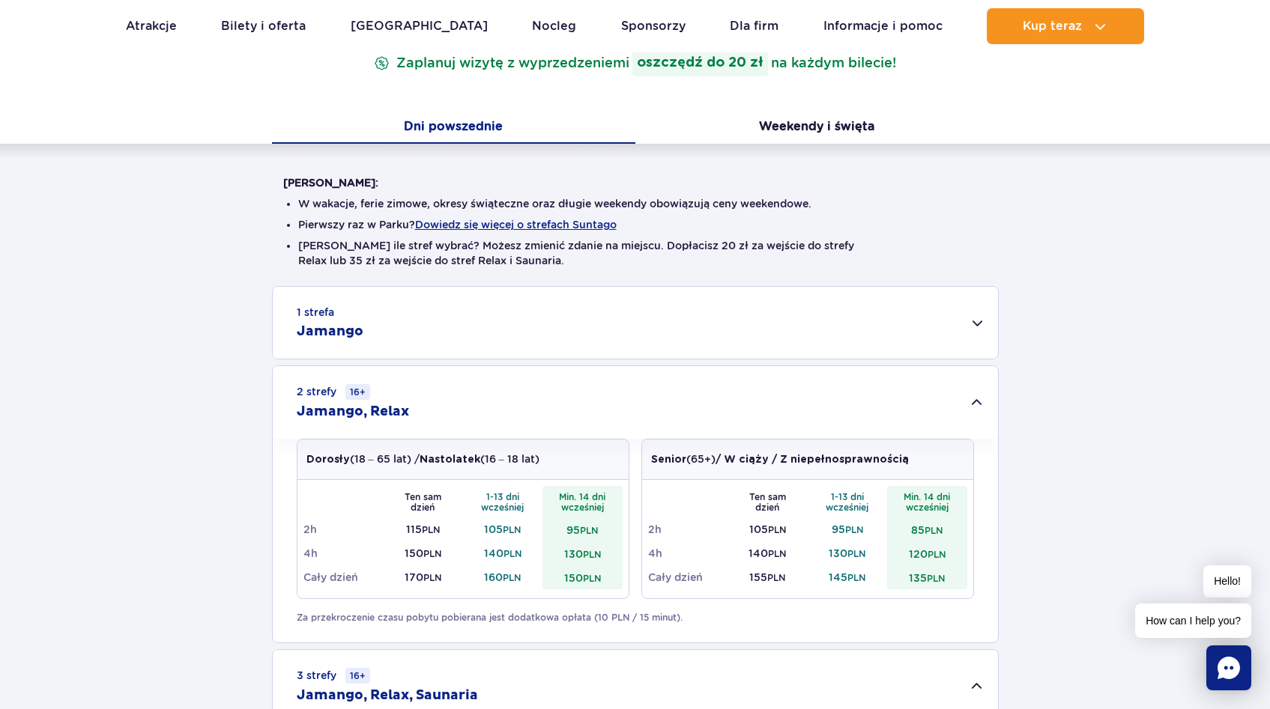
click at [597, 386] on div "2 strefy 16+ Jamango, Relax" at bounding box center [635, 402] width 725 height 73
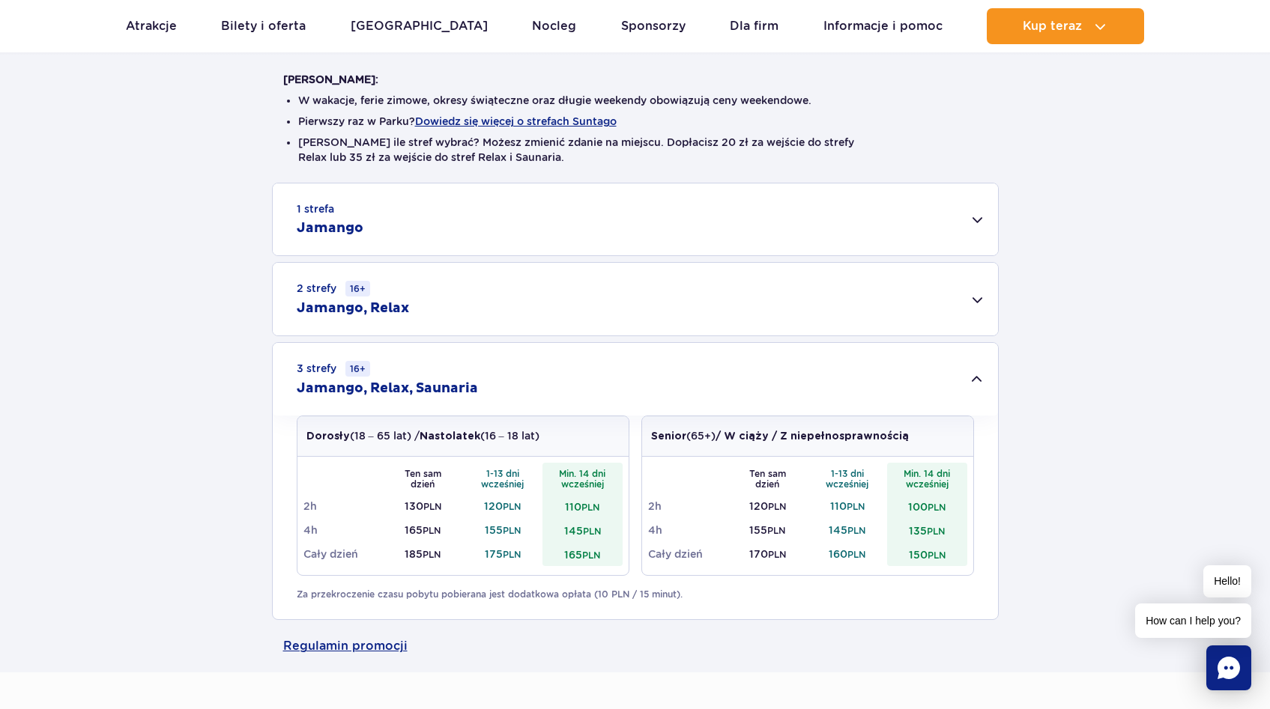
scroll to position [0, 0]
